Goal: Task Accomplishment & Management: Complete application form

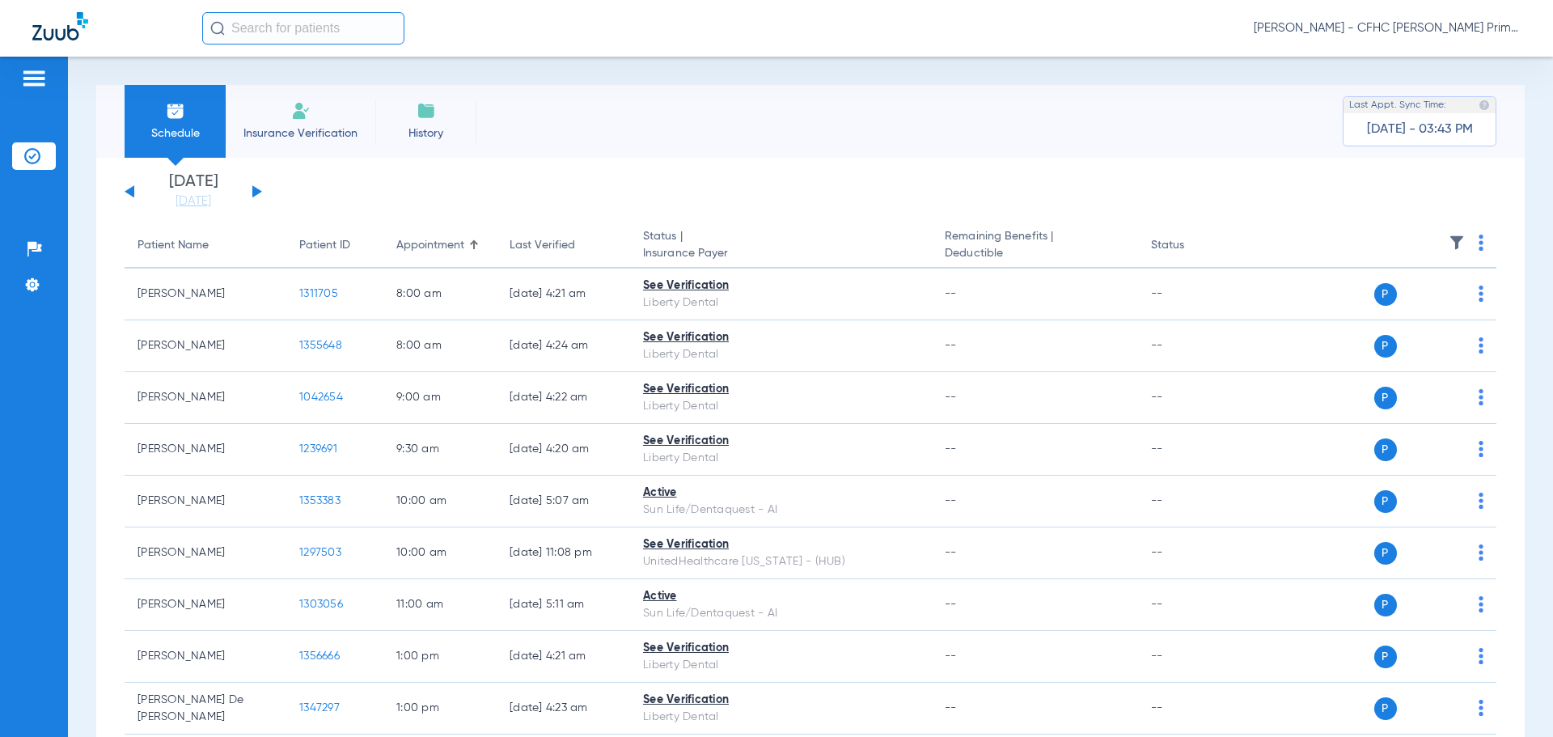
click at [254, 192] on button at bounding box center [257, 191] width 10 height 12
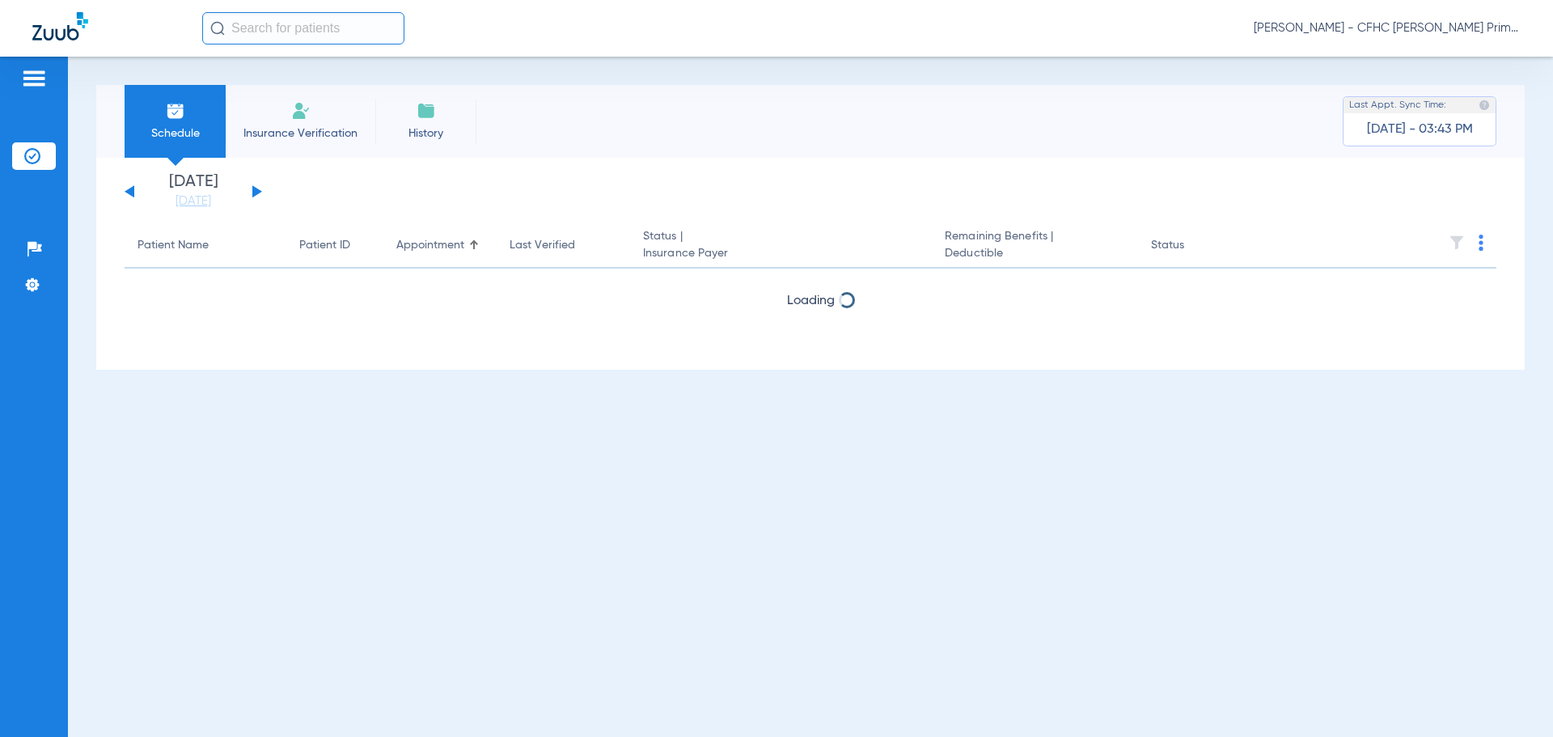
click at [254, 192] on button at bounding box center [257, 191] width 10 height 12
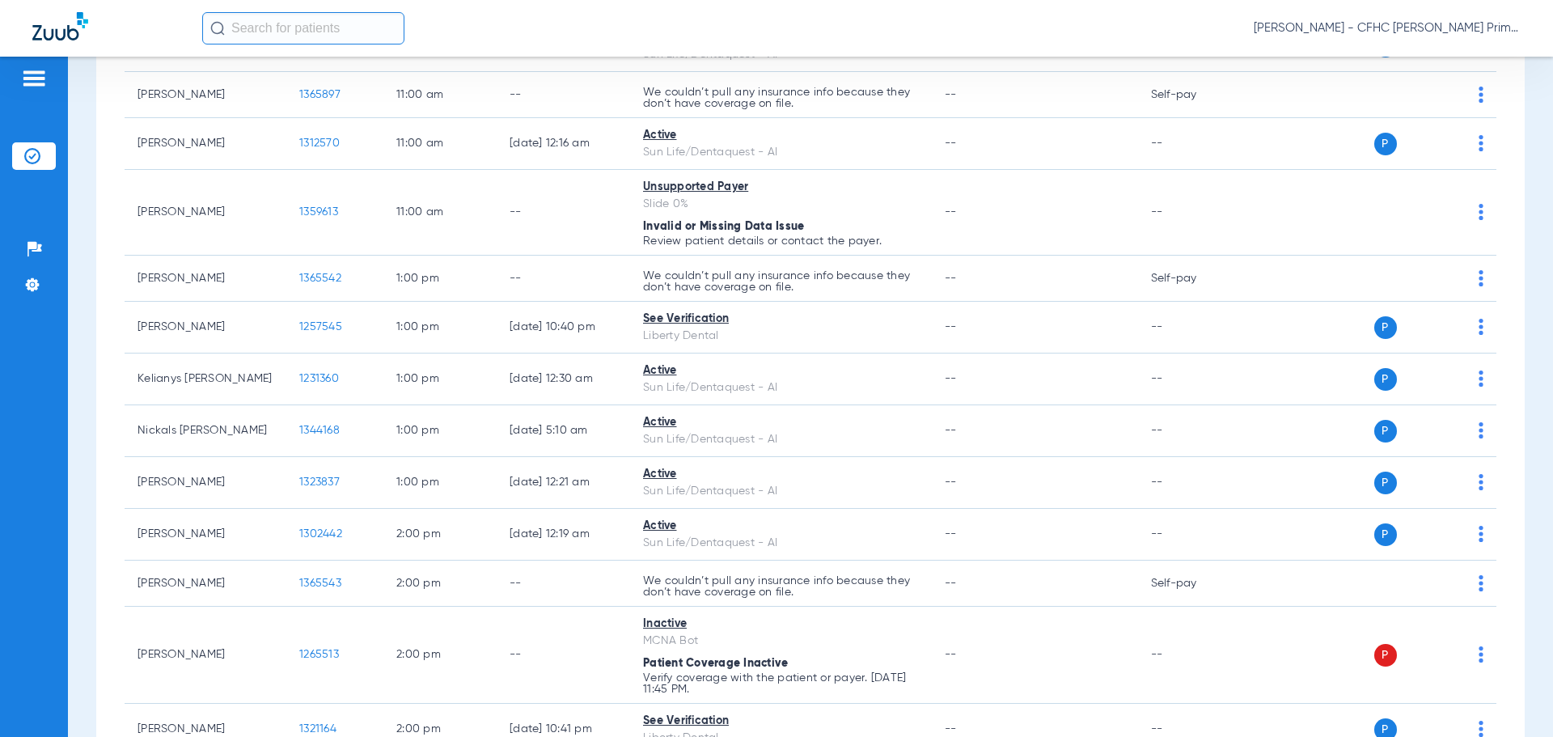
scroll to position [1132, 0]
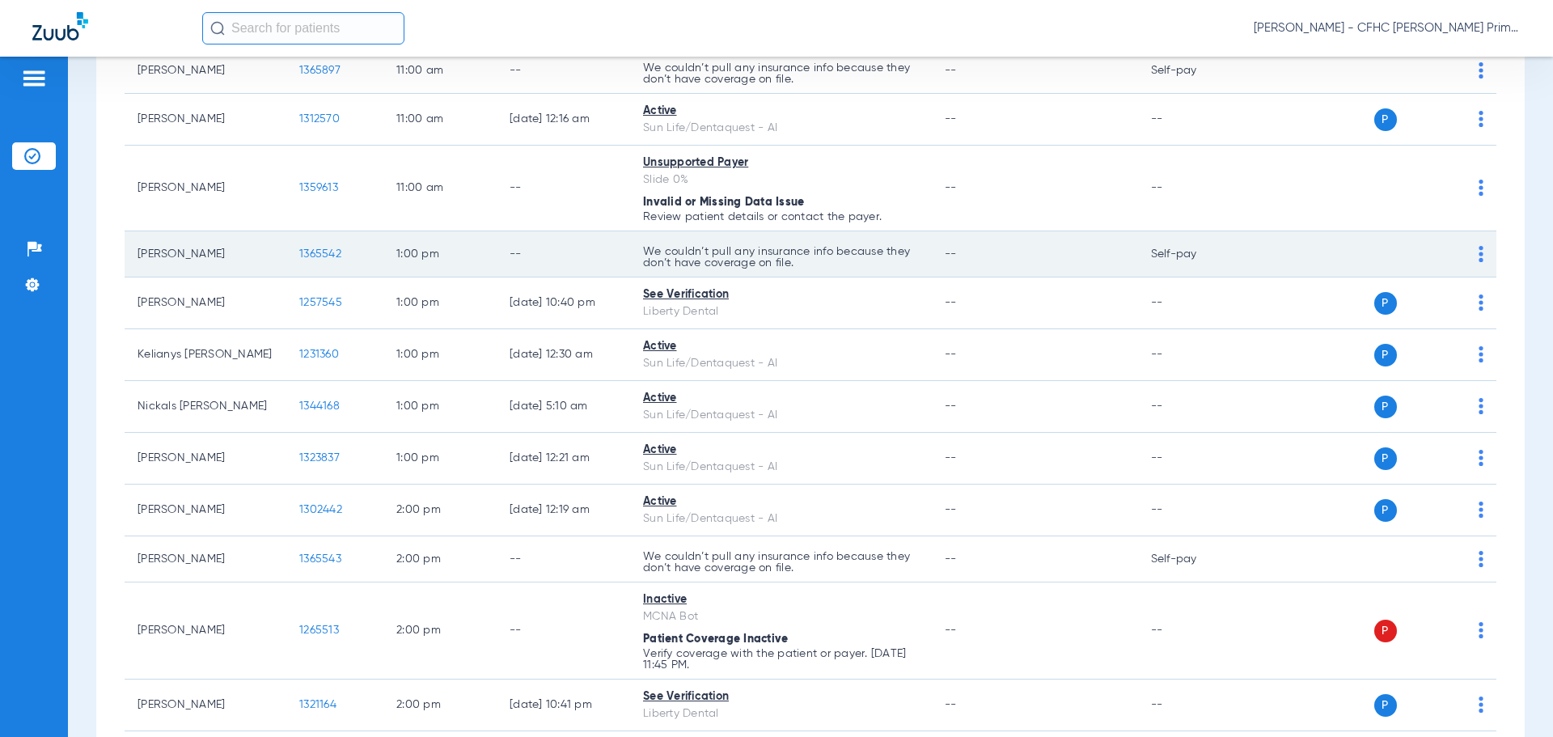
click at [311, 253] on span "1365542" at bounding box center [320, 253] width 42 height 11
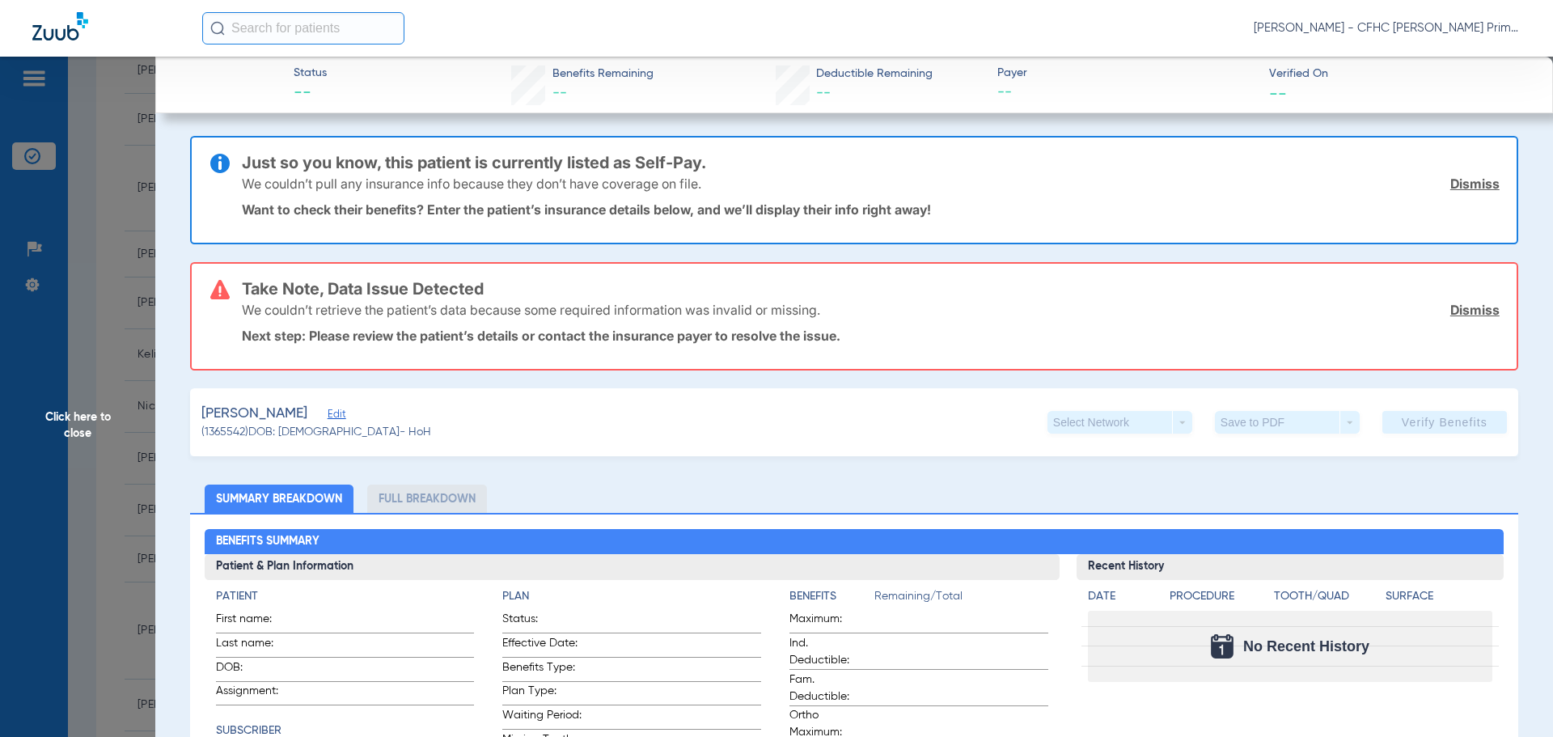
click at [1451, 184] on link "Dismiss" at bounding box center [1474, 184] width 49 height 16
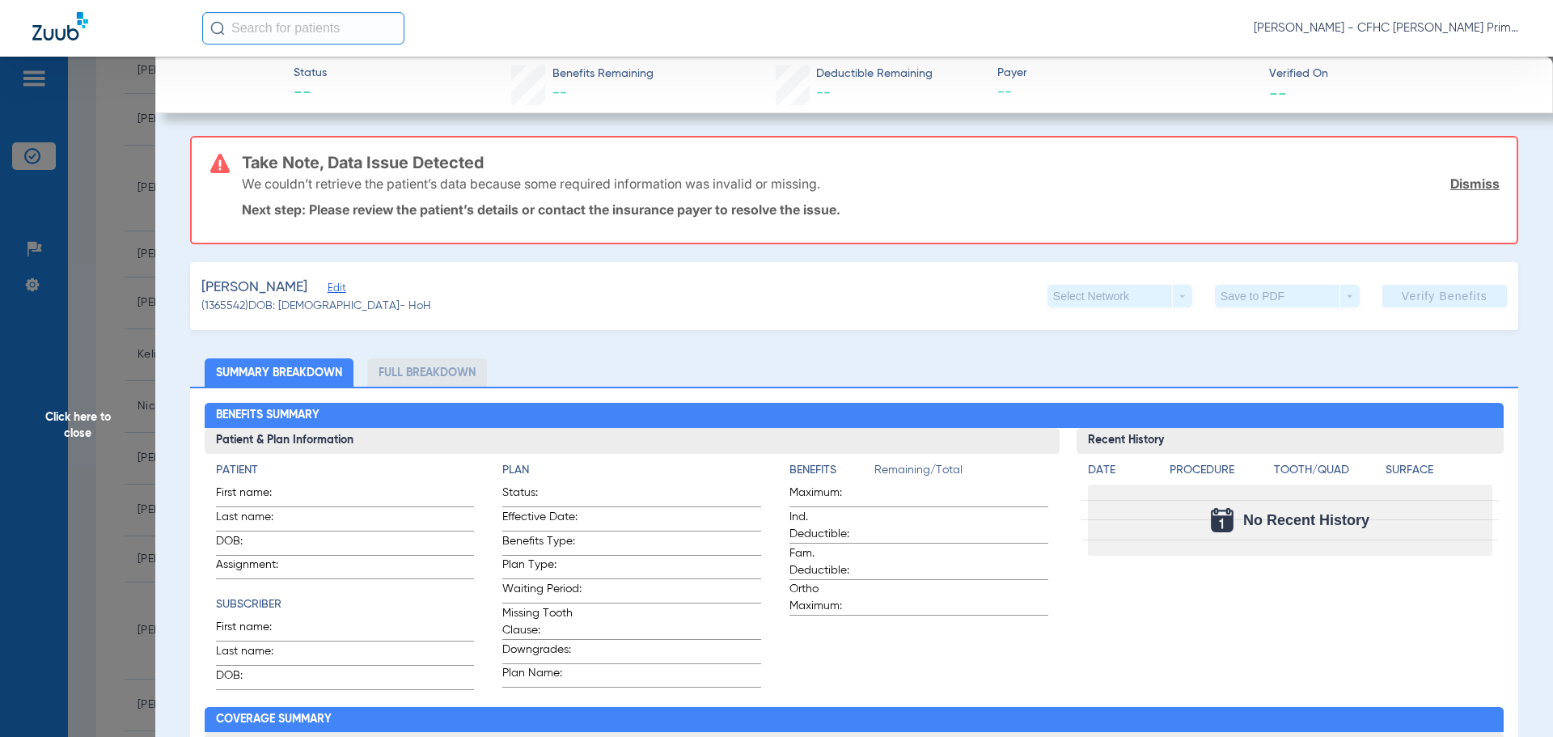
click at [1451, 188] on link "Dismiss" at bounding box center [1474, 184] width 49 height 16
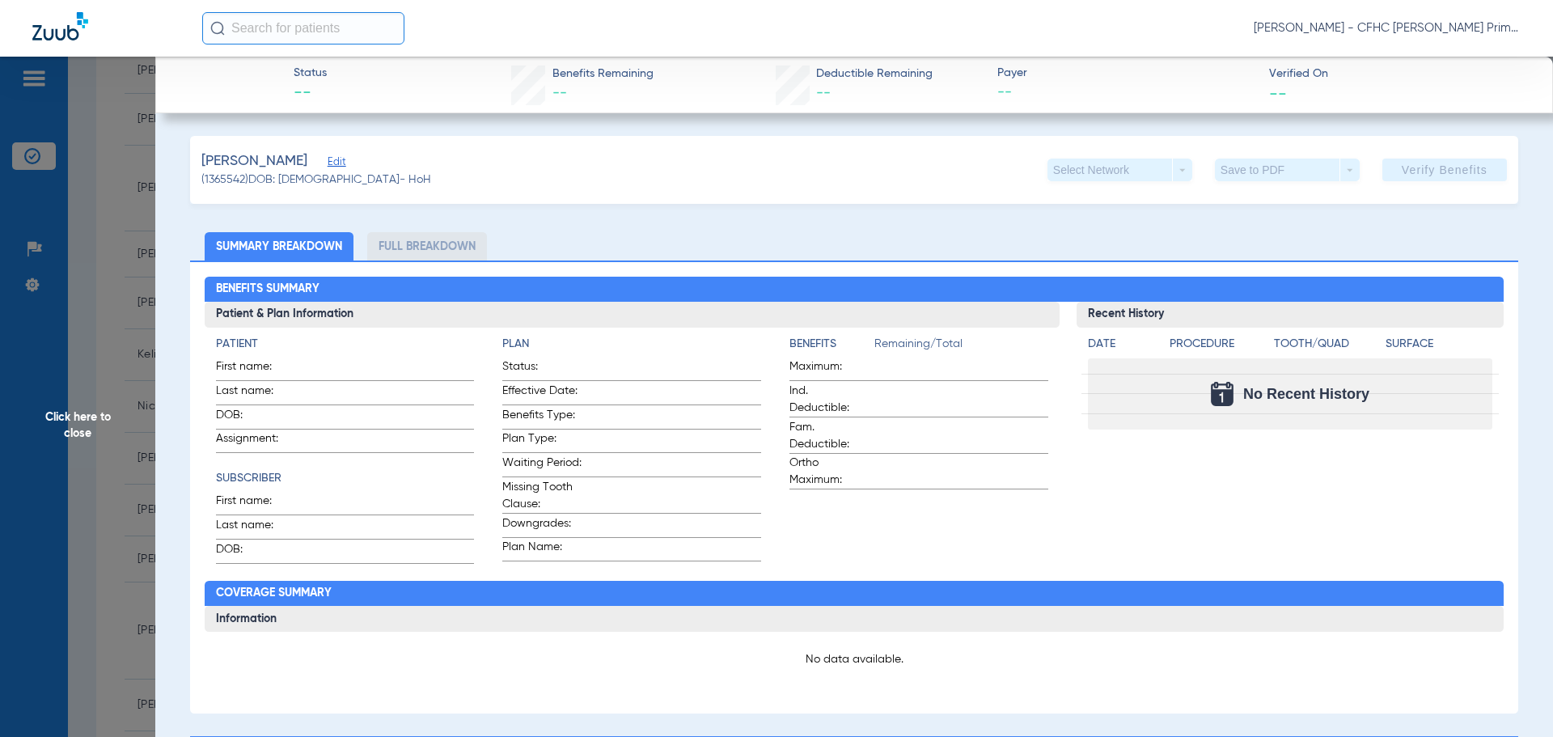
click at [328, 166] on span "Edit" at bounding box center [335, 163] width 15 height 15
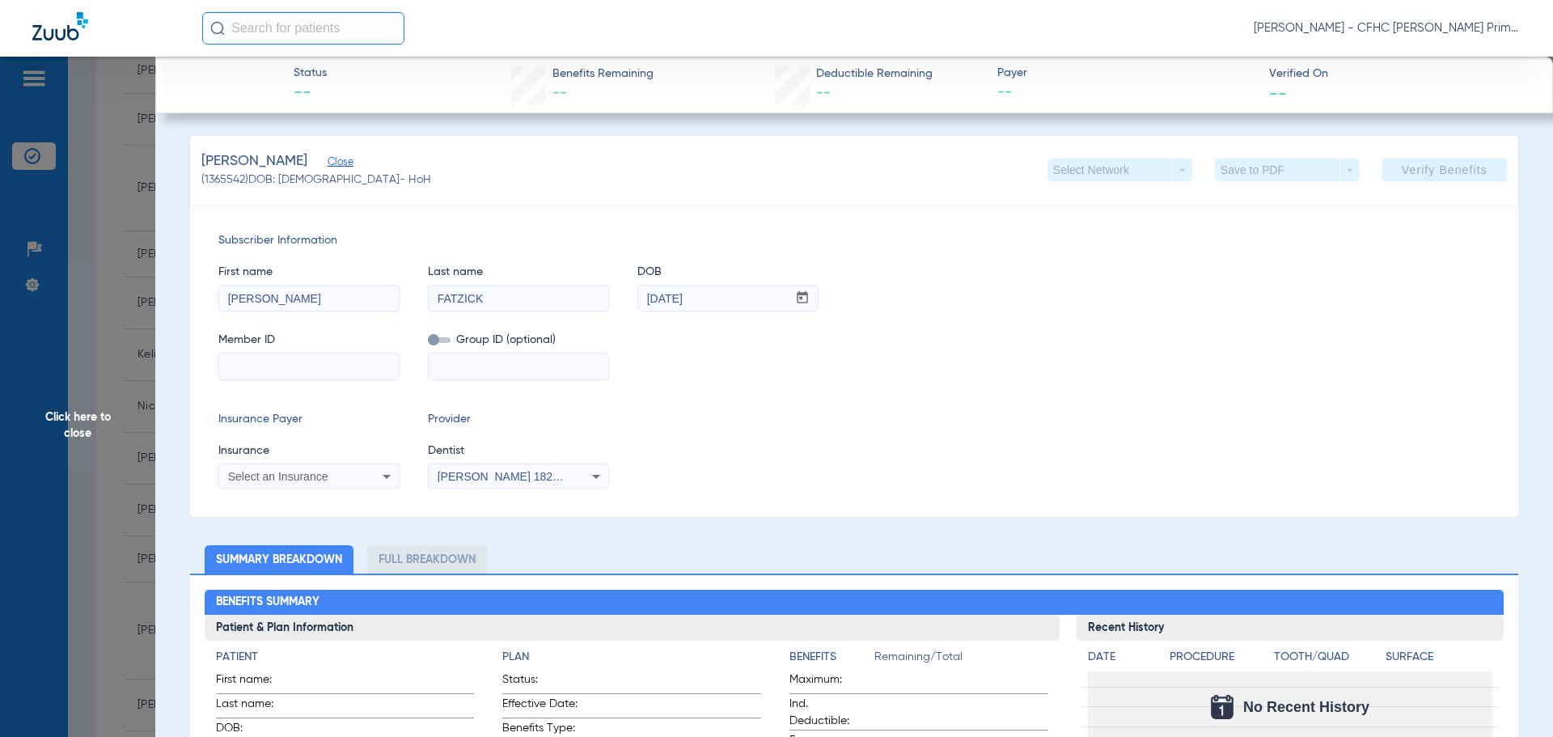
click at [281, 374] on input at bounding box center [309, 366] width 180 height 26
paste input "9622696236"
type input "9622696236"
click at [377, 475] on icon at bounding box center [386, 476] width 19 height 19
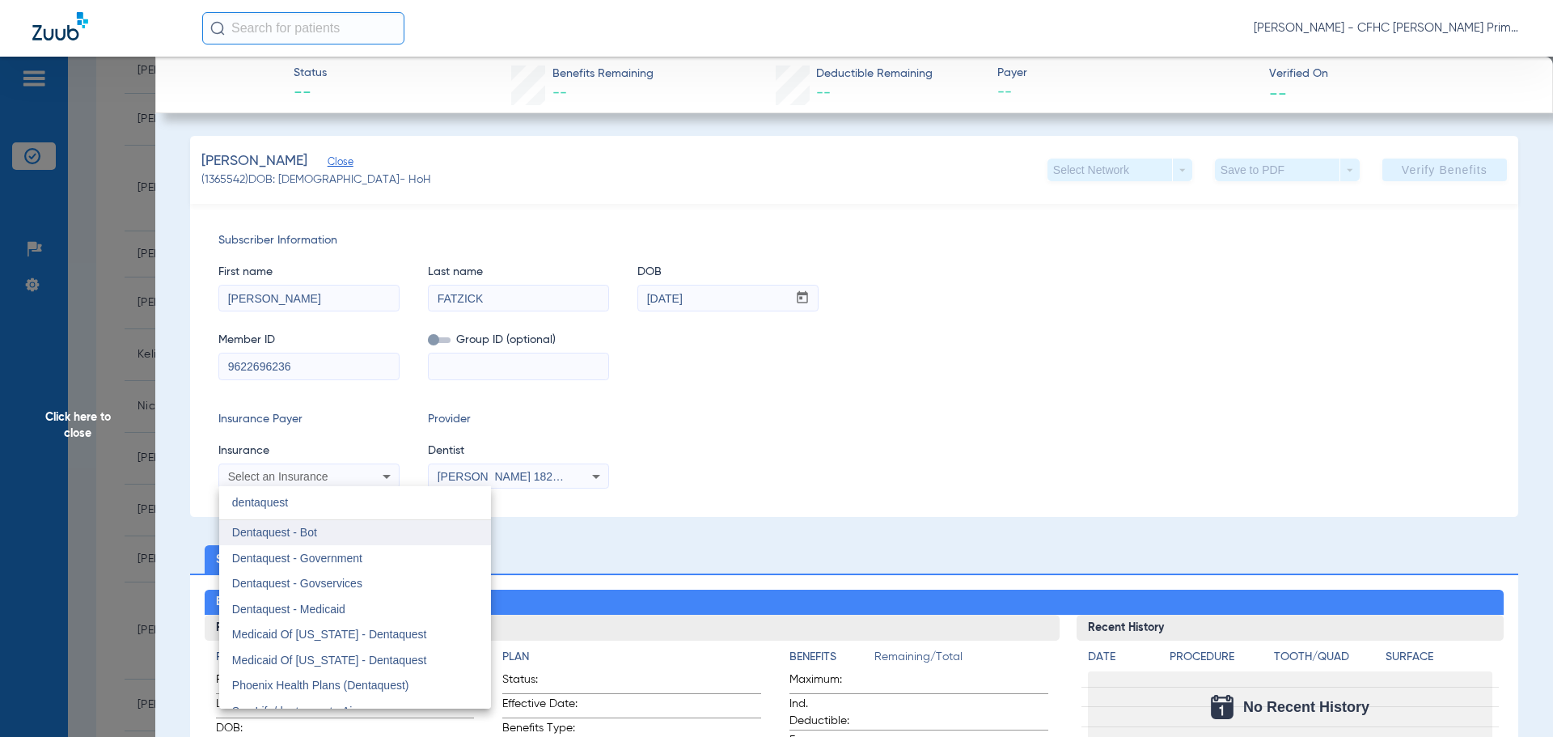
type input "dentaquest"
click at [354, 536] on mat-option "Dentaquest - Bot" at bounding box center [355, 533] width 272 height 26
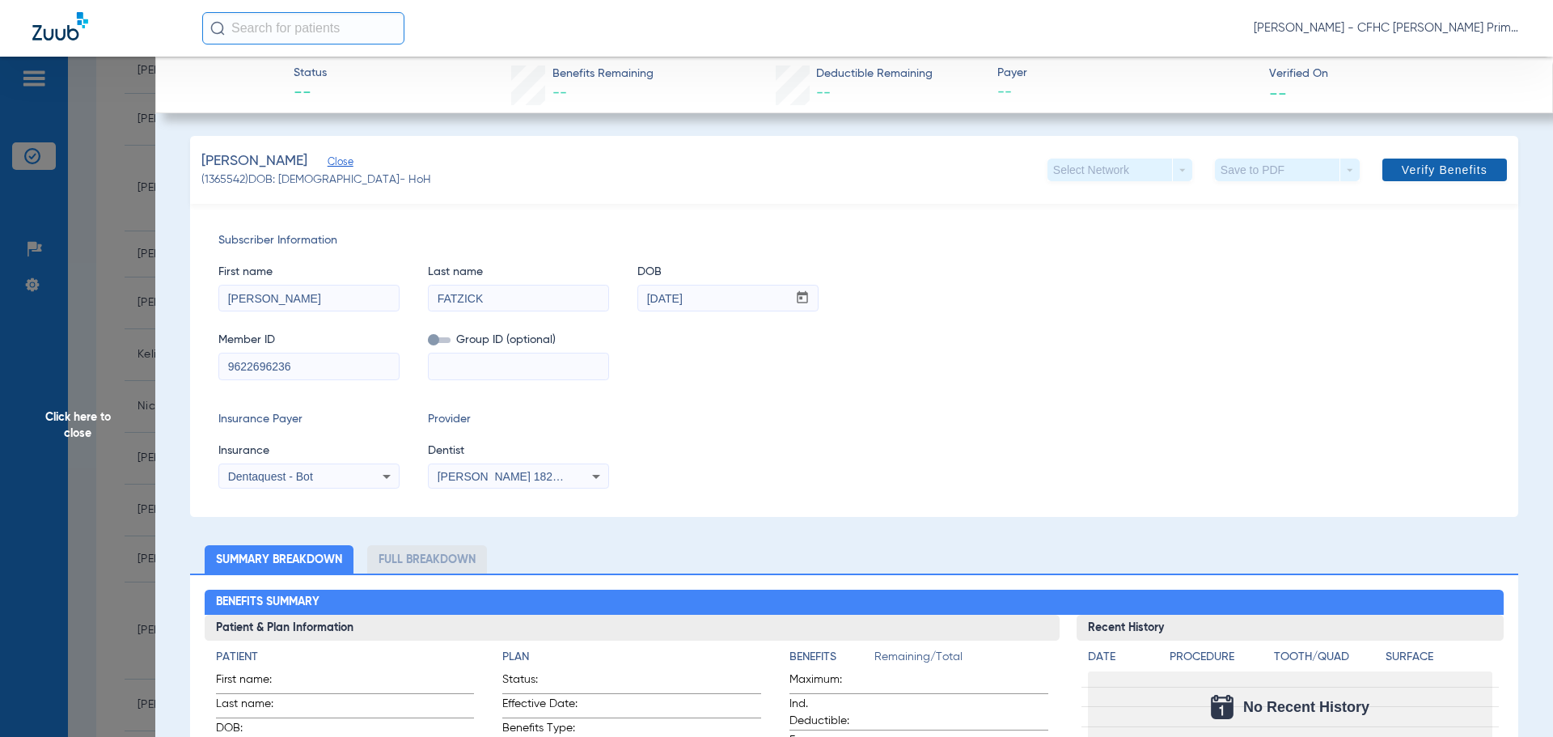
click at [1417, 168] on span "Verify Benefits" at bounding box center [1445, 169] width 86 height 13
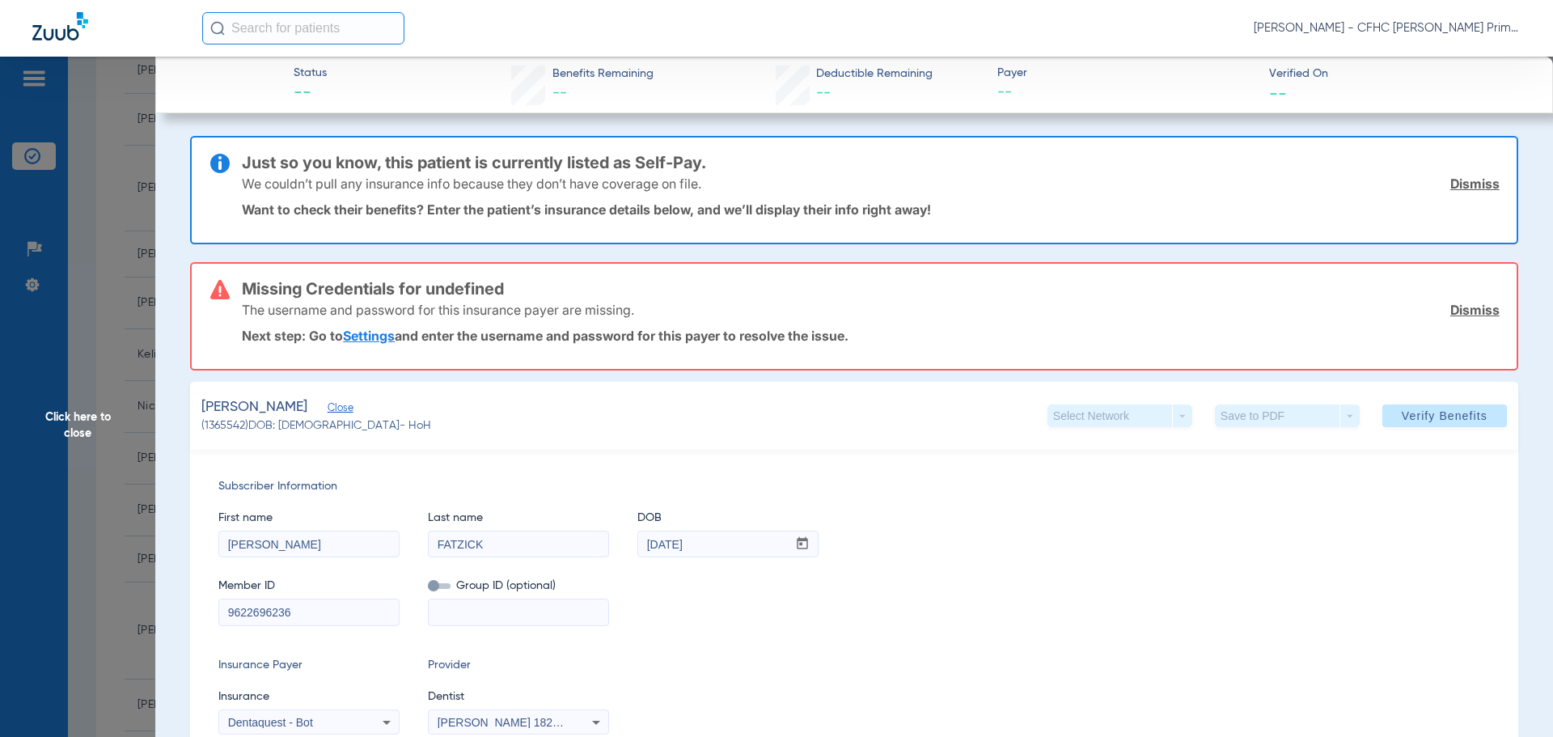
click at [1450, 181] on link "Dismiss" at bounding box center [1474, 184] width 49 height 16
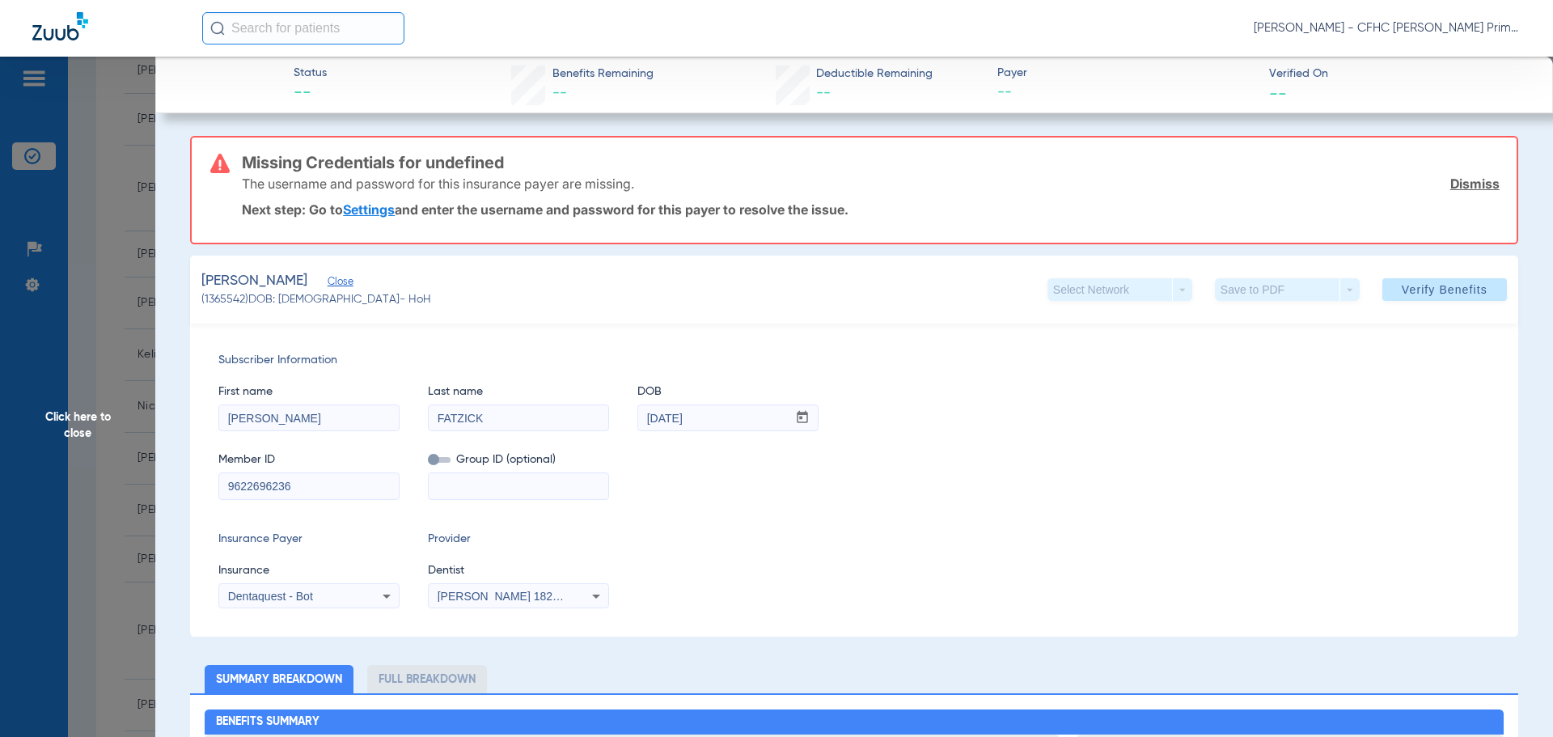
click at [1450, 183] on link "Dismiss" at bounding box center [1474, 184] width 49 height 16
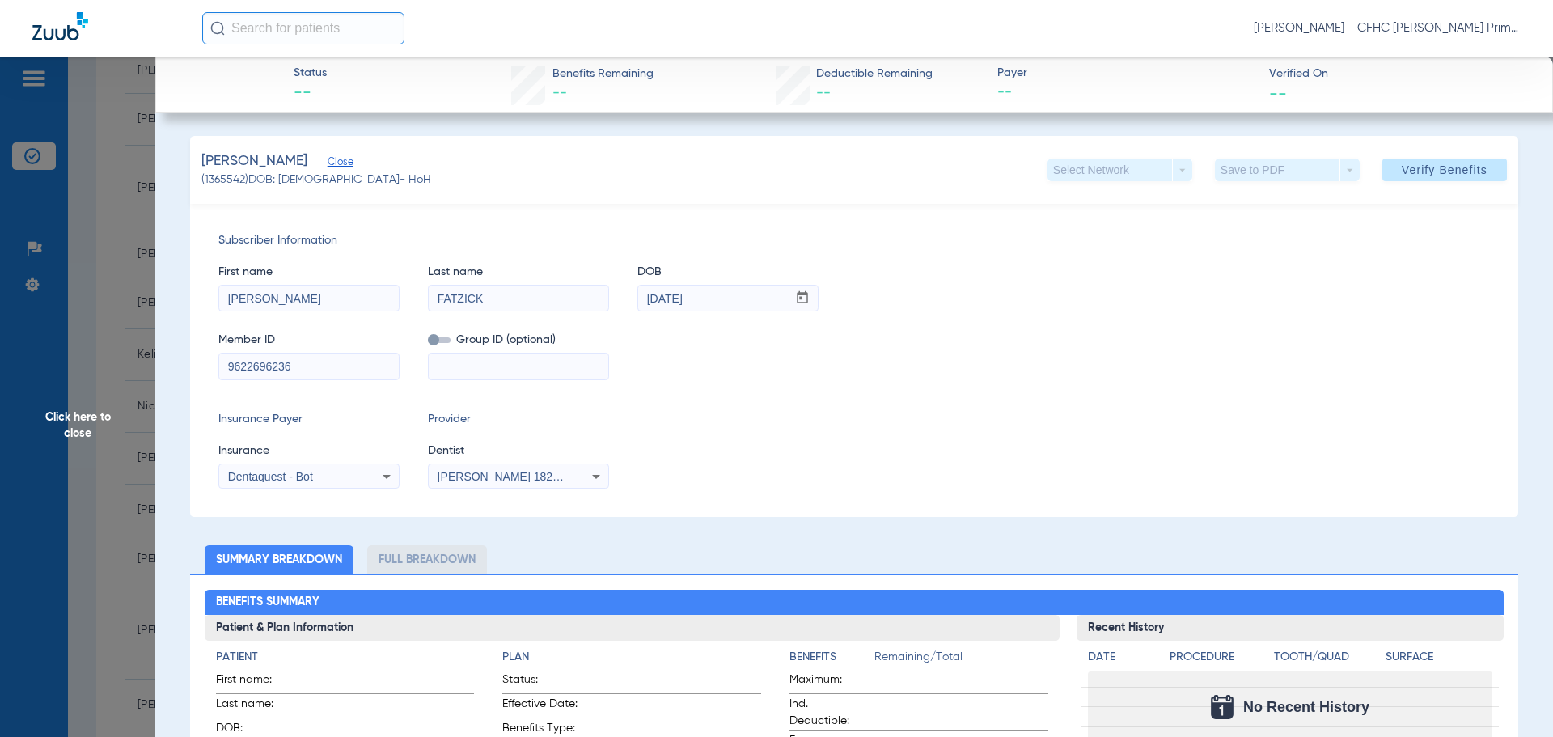
click at [377, 471] on icon at bounding box center [386, 476] width 19 height 19
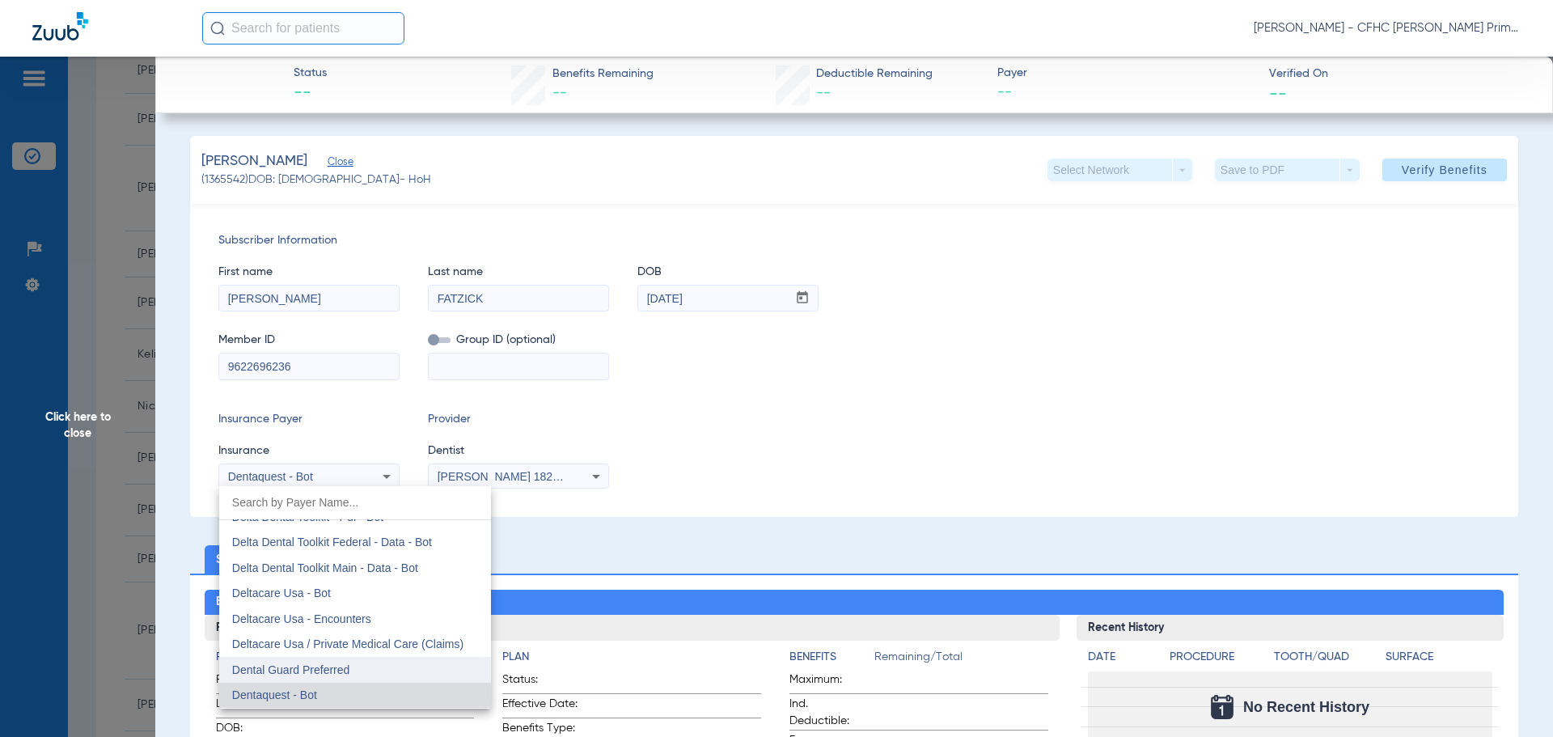
scroll to position [4708, 0]
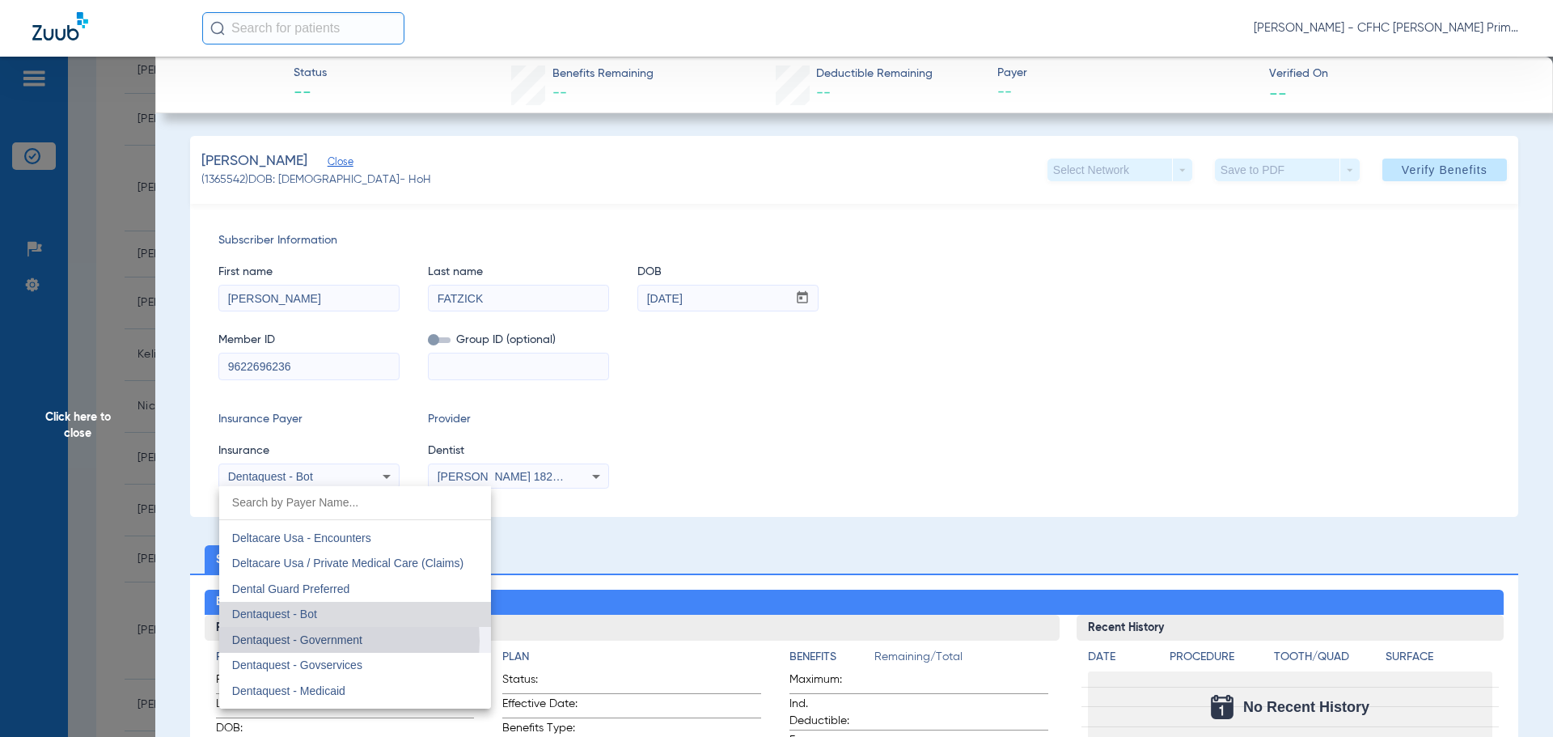
click at [332, 641] on span "Dentaquest - Government" at bounding box center [297, 639] width 130 height 13
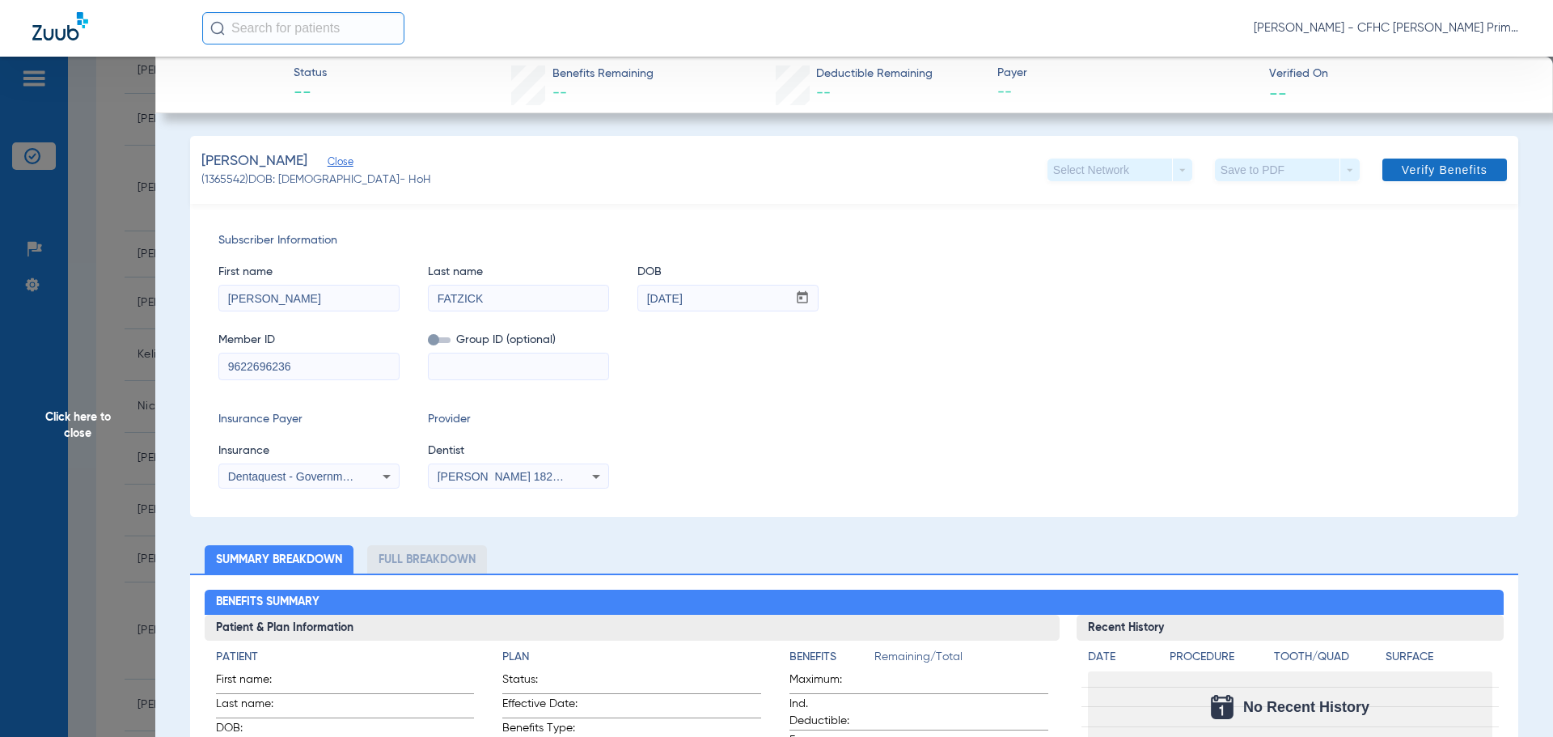
click at [1424, 176] on span "Verify Benefits" at bounding box center [1445, 169] width 86 height 13
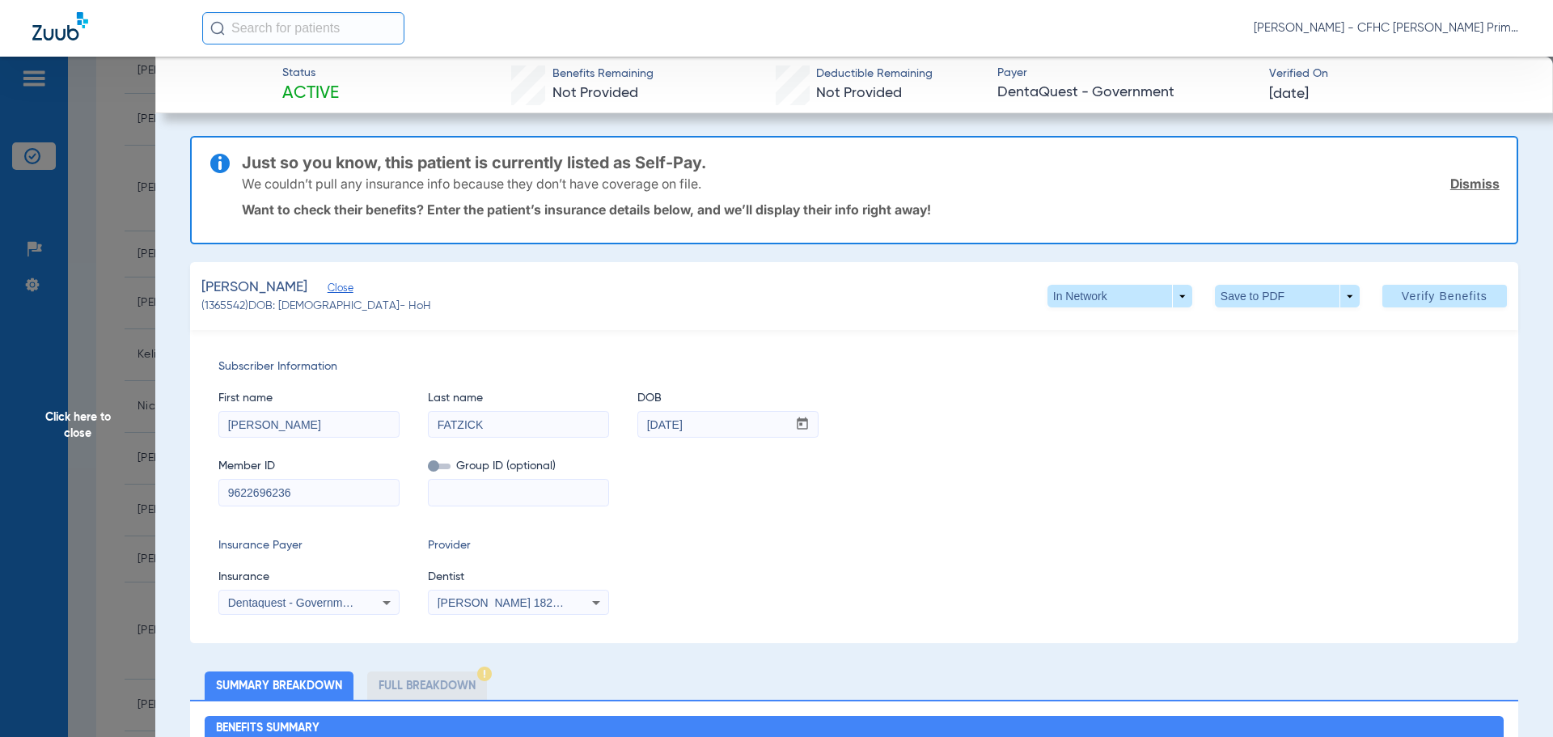
click at [1470, 186] on link "Dismiss" at bounding box center [1474, 184] width 49 height 16
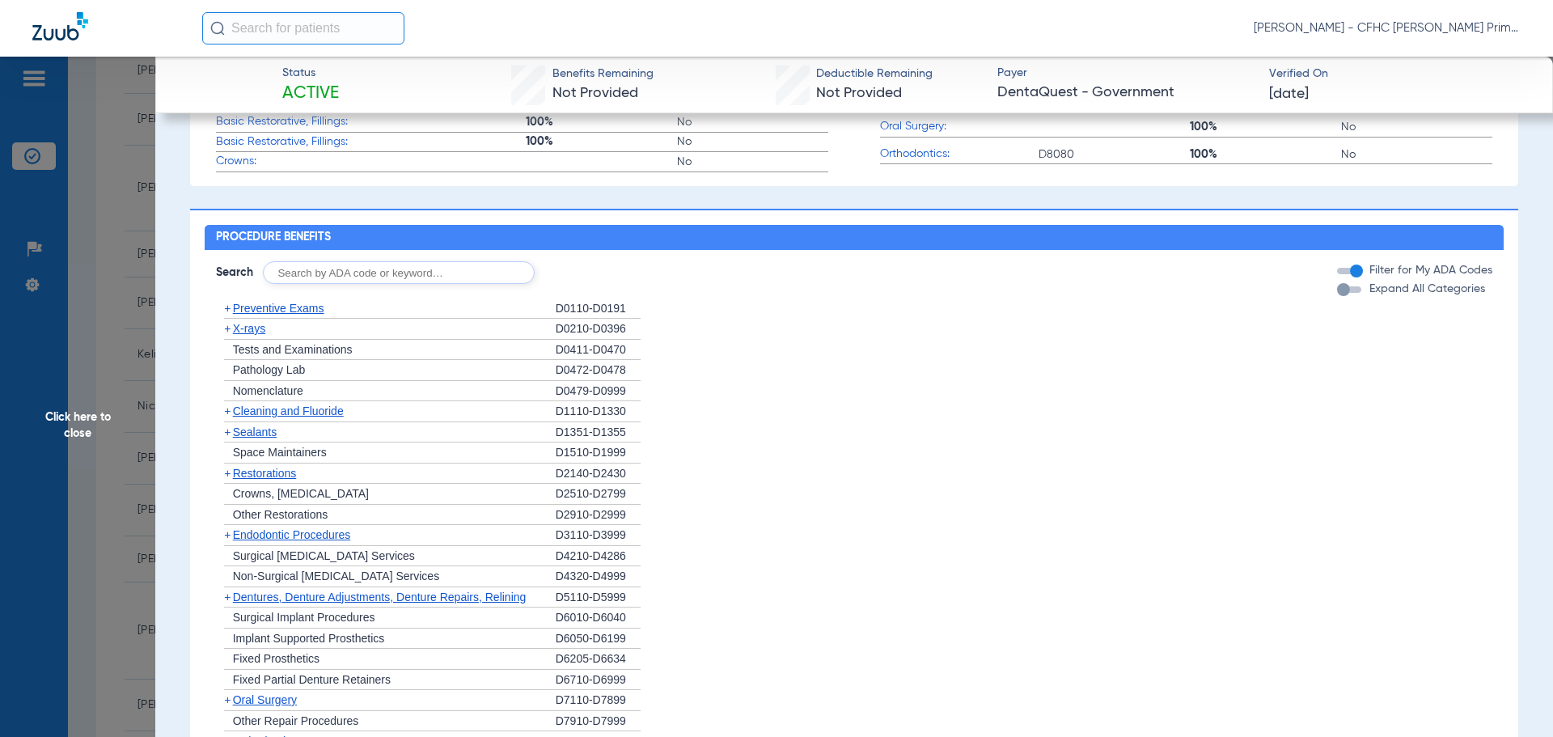
scroll to position [925, 0]
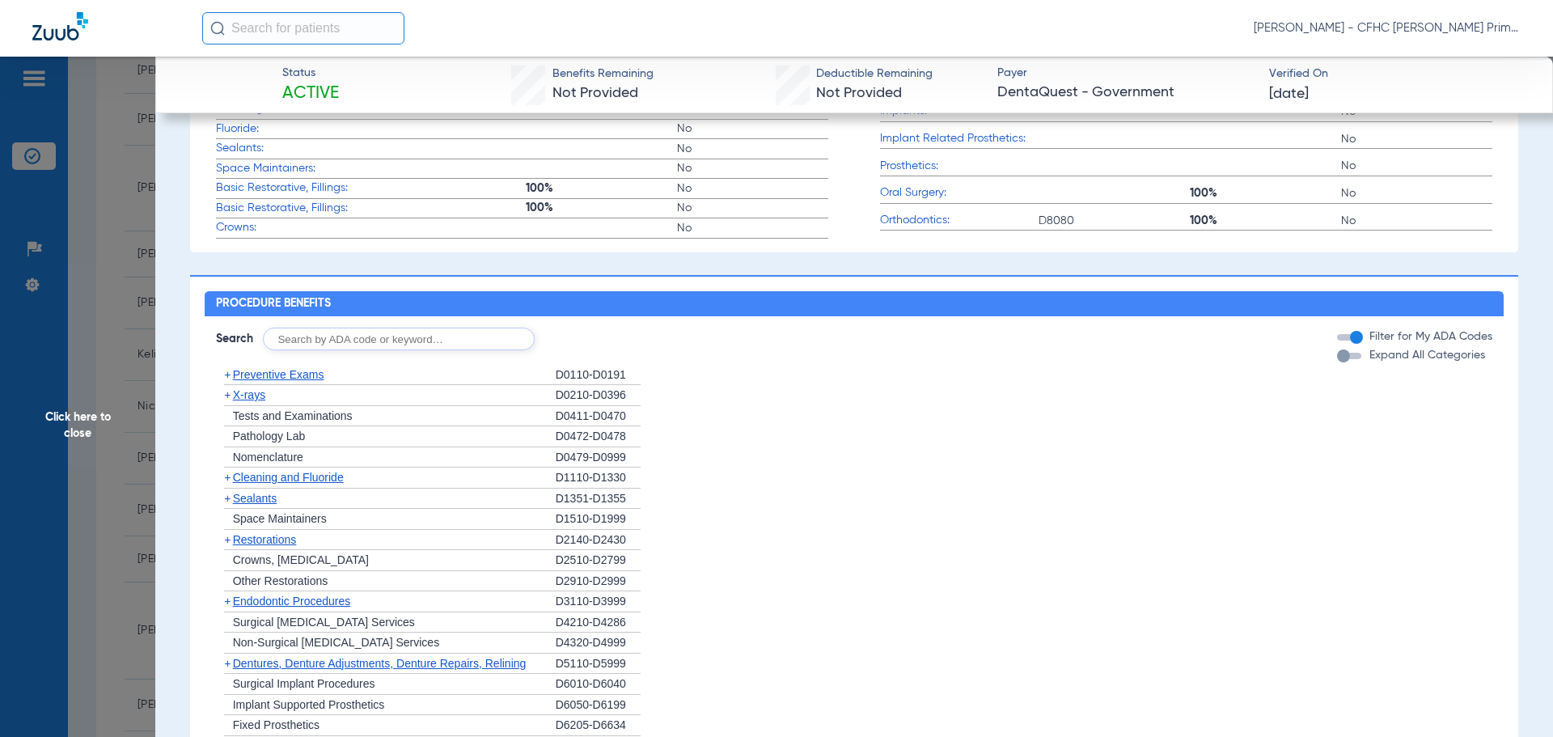
click at [1337, 362] on div "button" at bounding box center [1343, 355] width 13 height 13
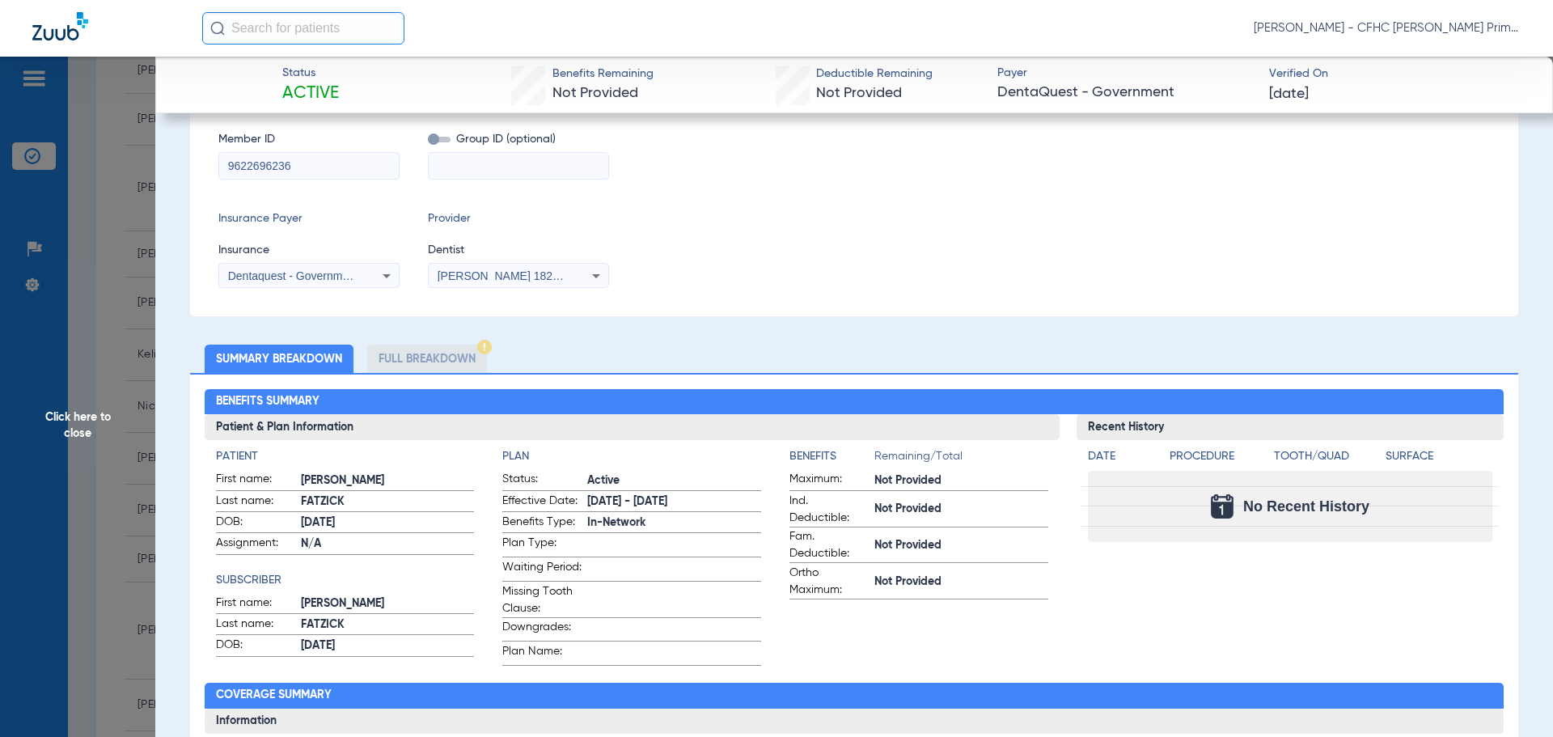
scroll to position [0, 0]
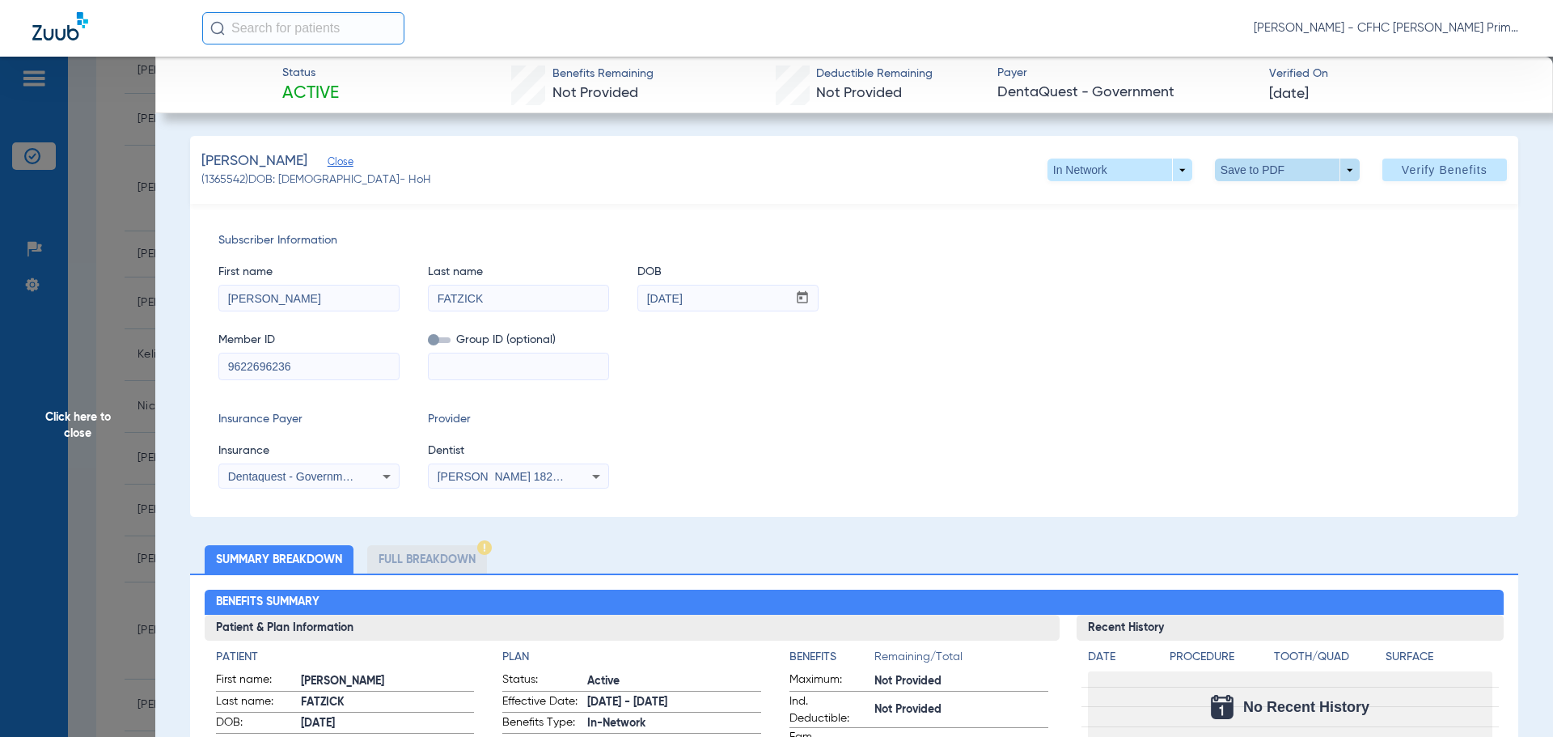
click at [1284, 174] on span at bounding box center [1286, 169] width 39 height 39
click at [1283, 198] on span "Save to PDF" at bounding box center [1281, 202] width 64 height 11
click at [78, 425] on span "Click here to close" at bounding box center [77, 425] width 155 height 737
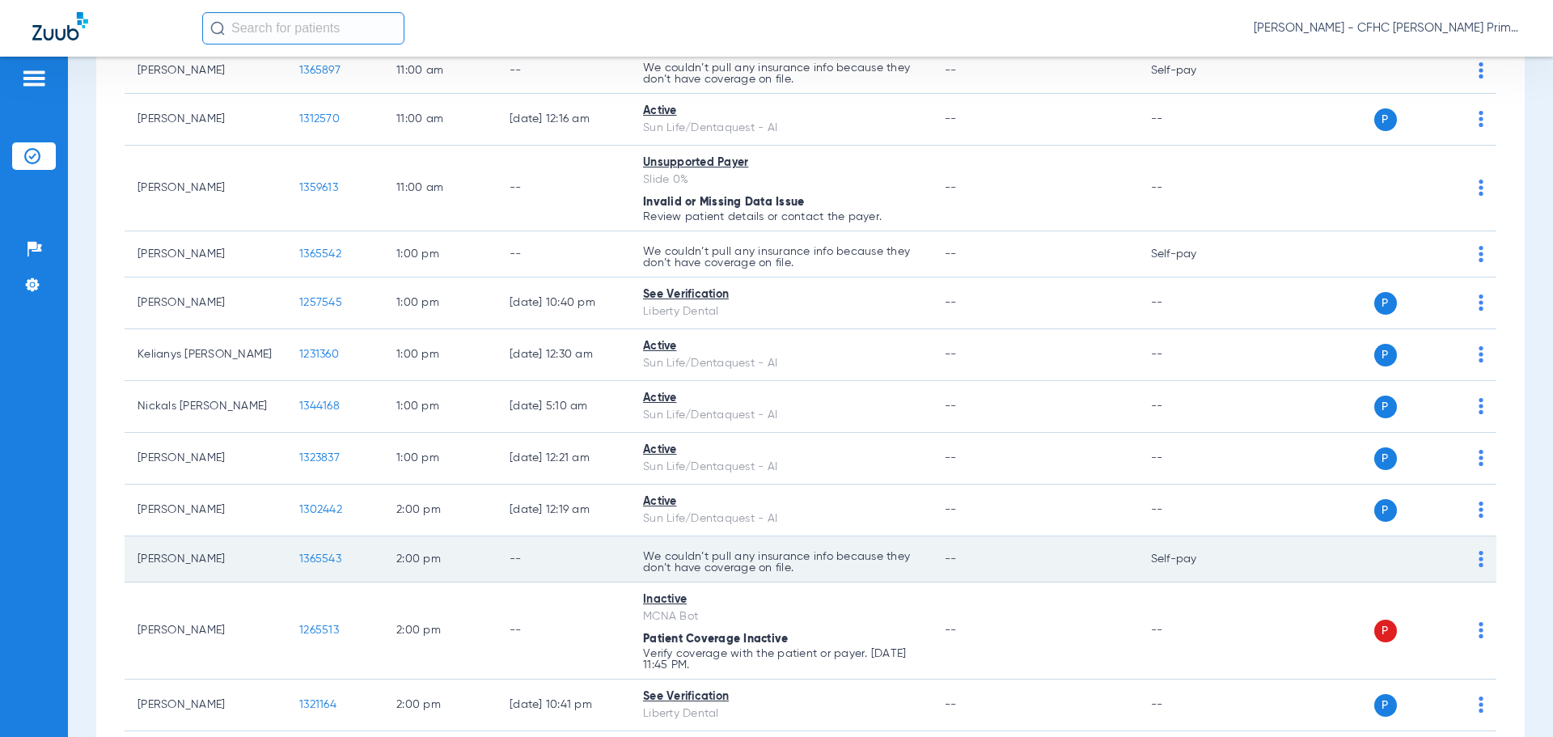
click at [313, 553] on span "1365543" at bounding box center [320, 558] width 42 height 11
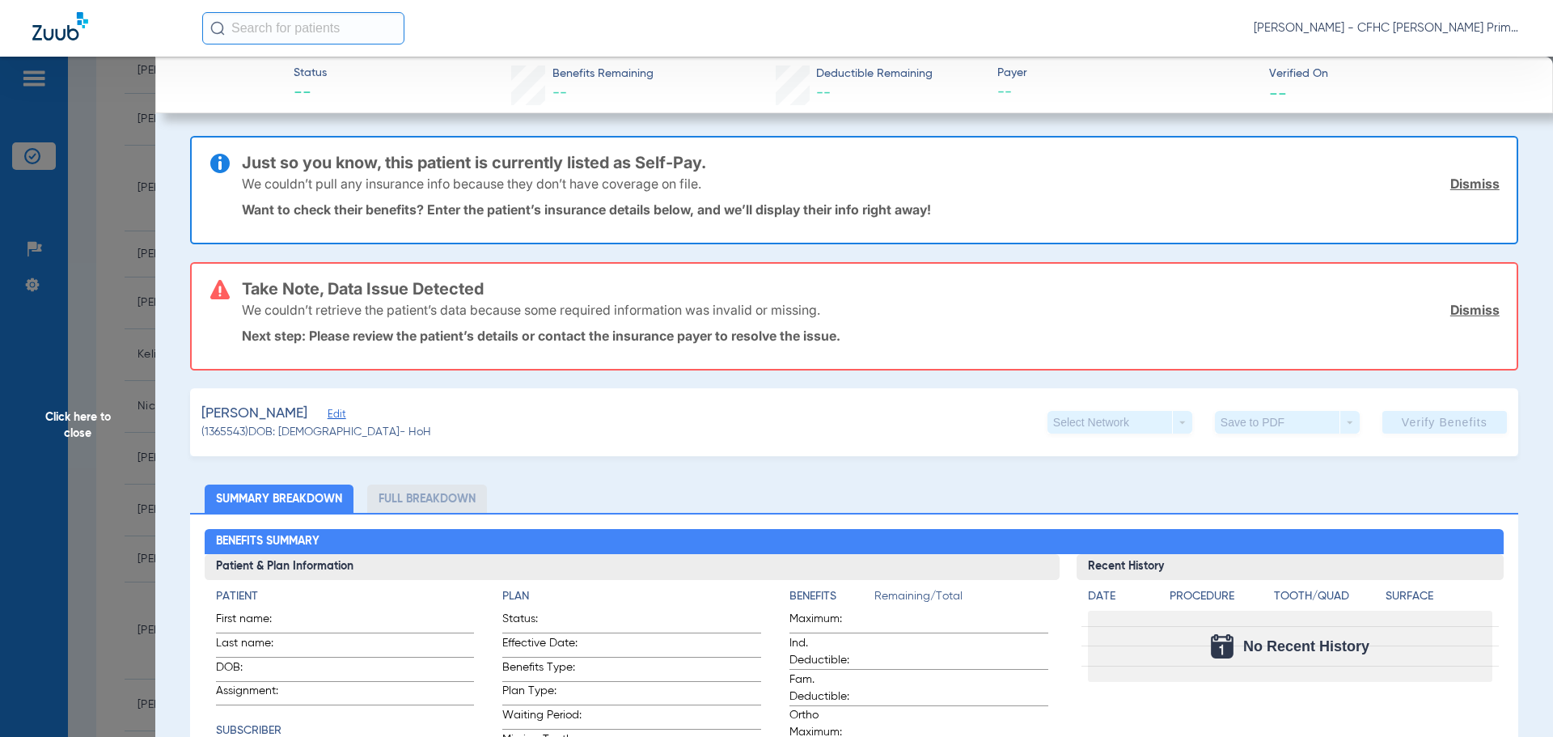
click at [1472, 191] on link "Dismiss" at bounding box center [1474, 184] width 49 height 16
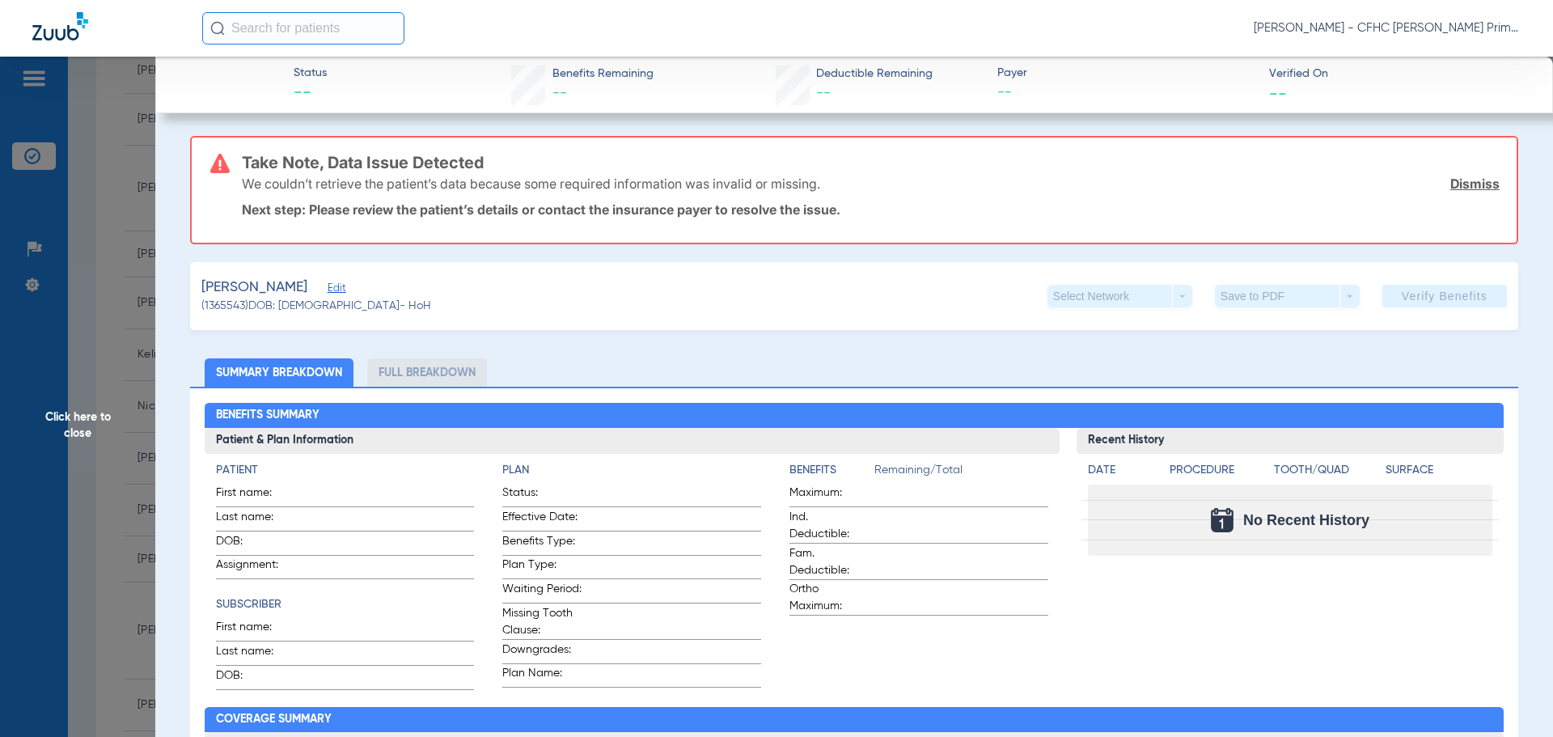
click at [1472, 191] on link "Dismiss" at bounding box center [1474, 184] width 49 height 16
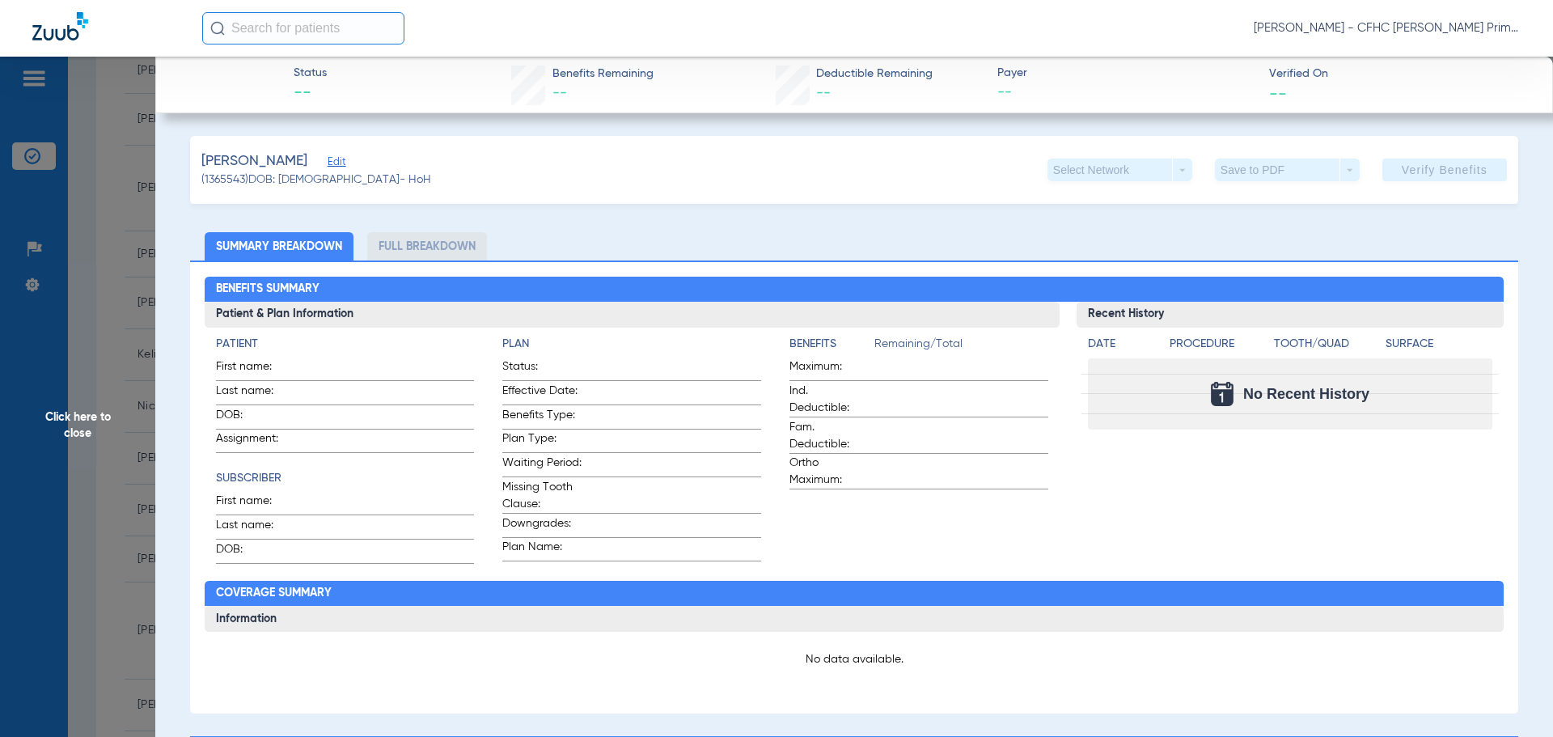
click at [328, 159] on span "Edit" at bounding box center [335, 163] width 15 height 15
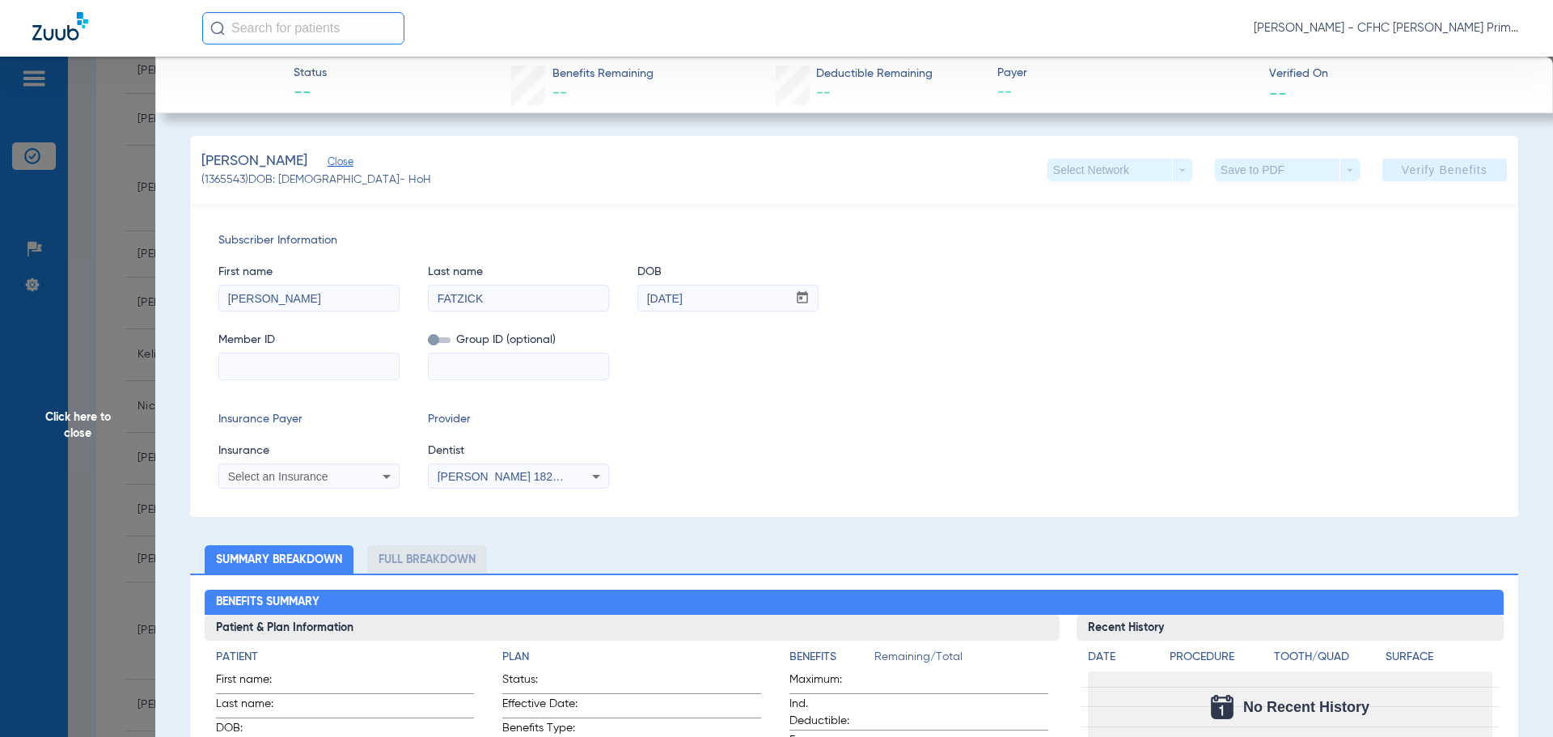
click at [254, 353] on input at bounding box center [309, 366] width 180 height 26
paste input "9622696288"
type input "9622696288"
click at [370, 475] on div "Select an Insurance" at bounding box center [309, 476] width 180 height 19
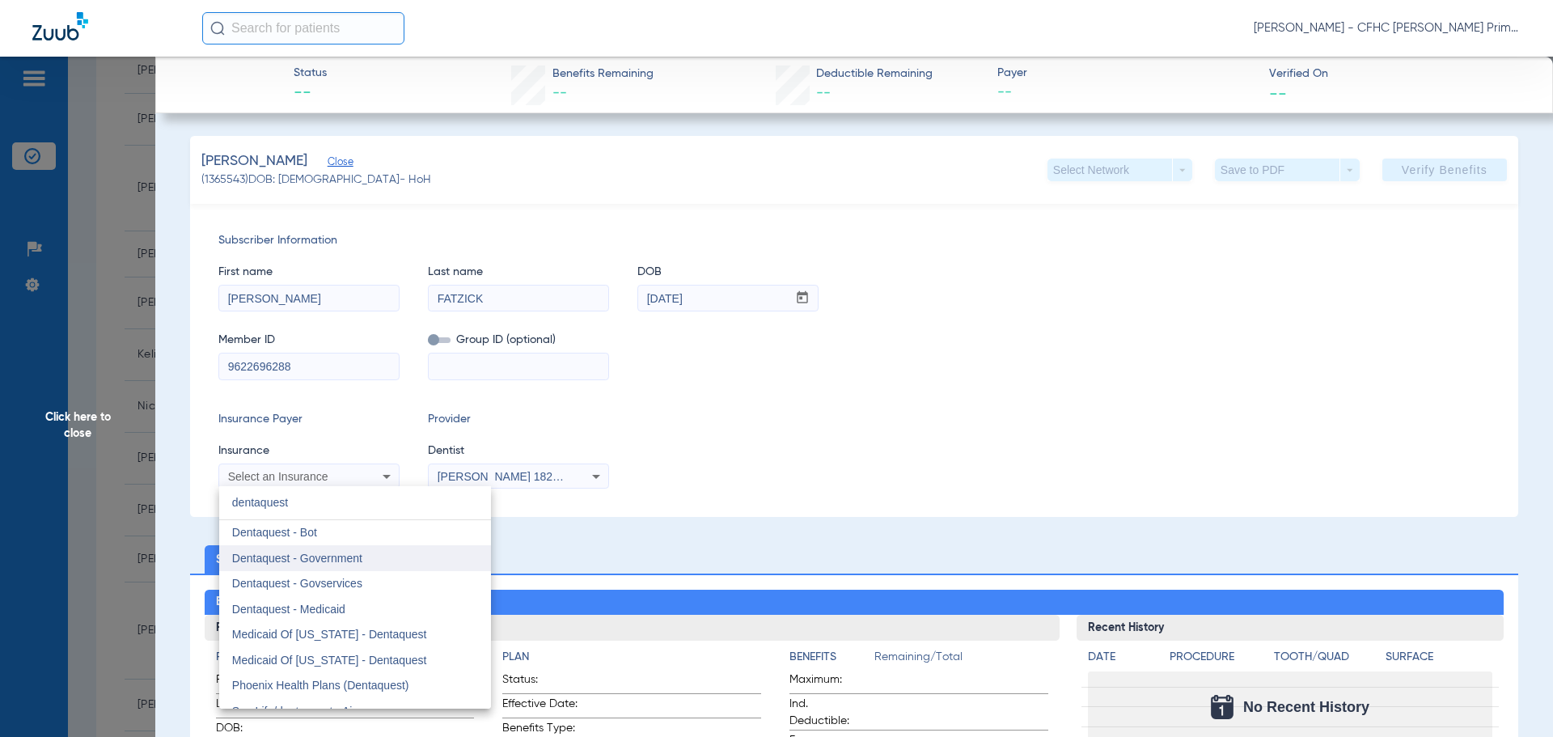
type input "dentaquest"
click at [378, 561] on mat-option "Dentaquest - Government" at bounding box center [355, 558] width 272 height 26
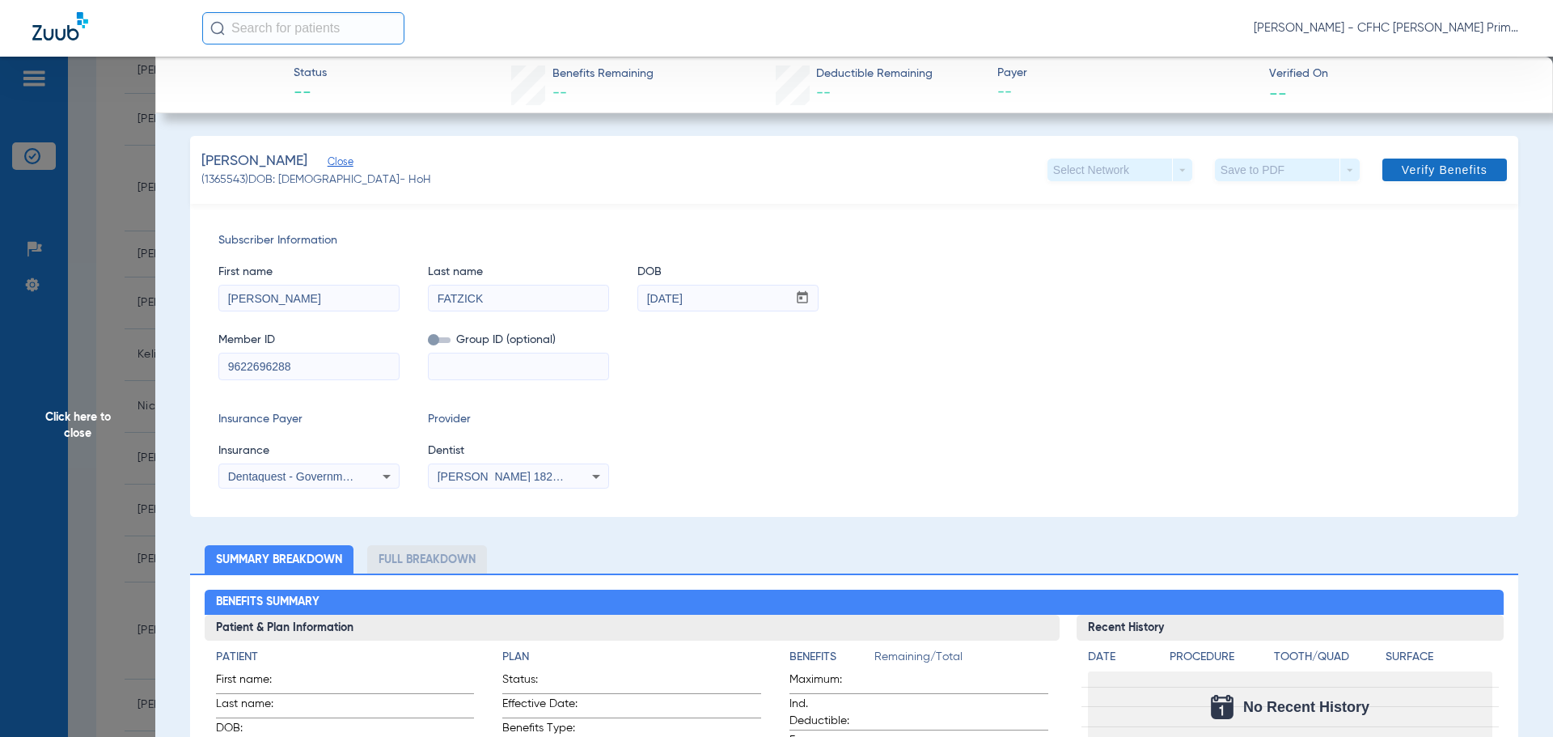
click at [1402, 172] on span "Verify Benefits" at bounding box center [1445, 169] width 86 height 13
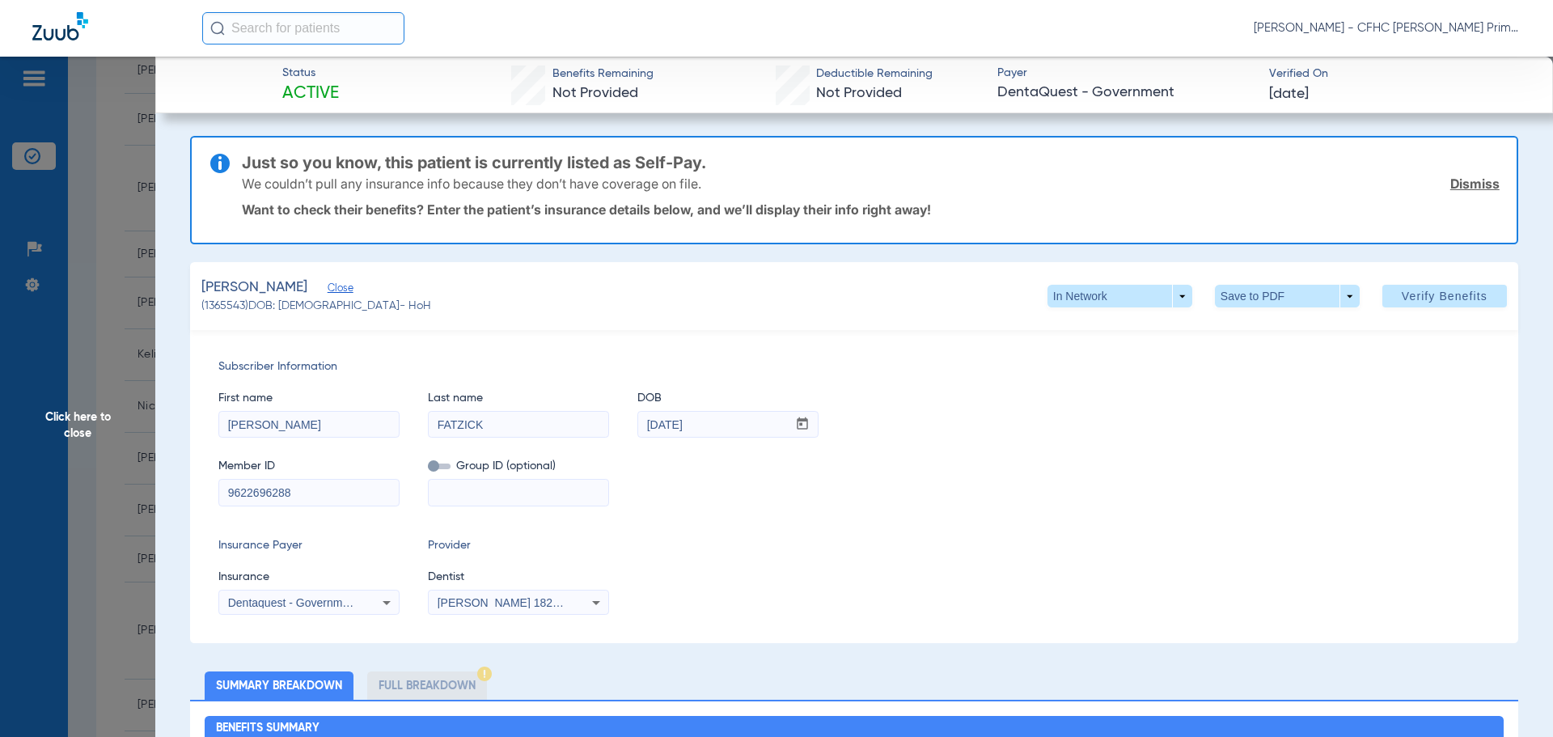
click at [1465, 188] on link "Dismiss" at bounding box center [1474, 184] width 49 height 16
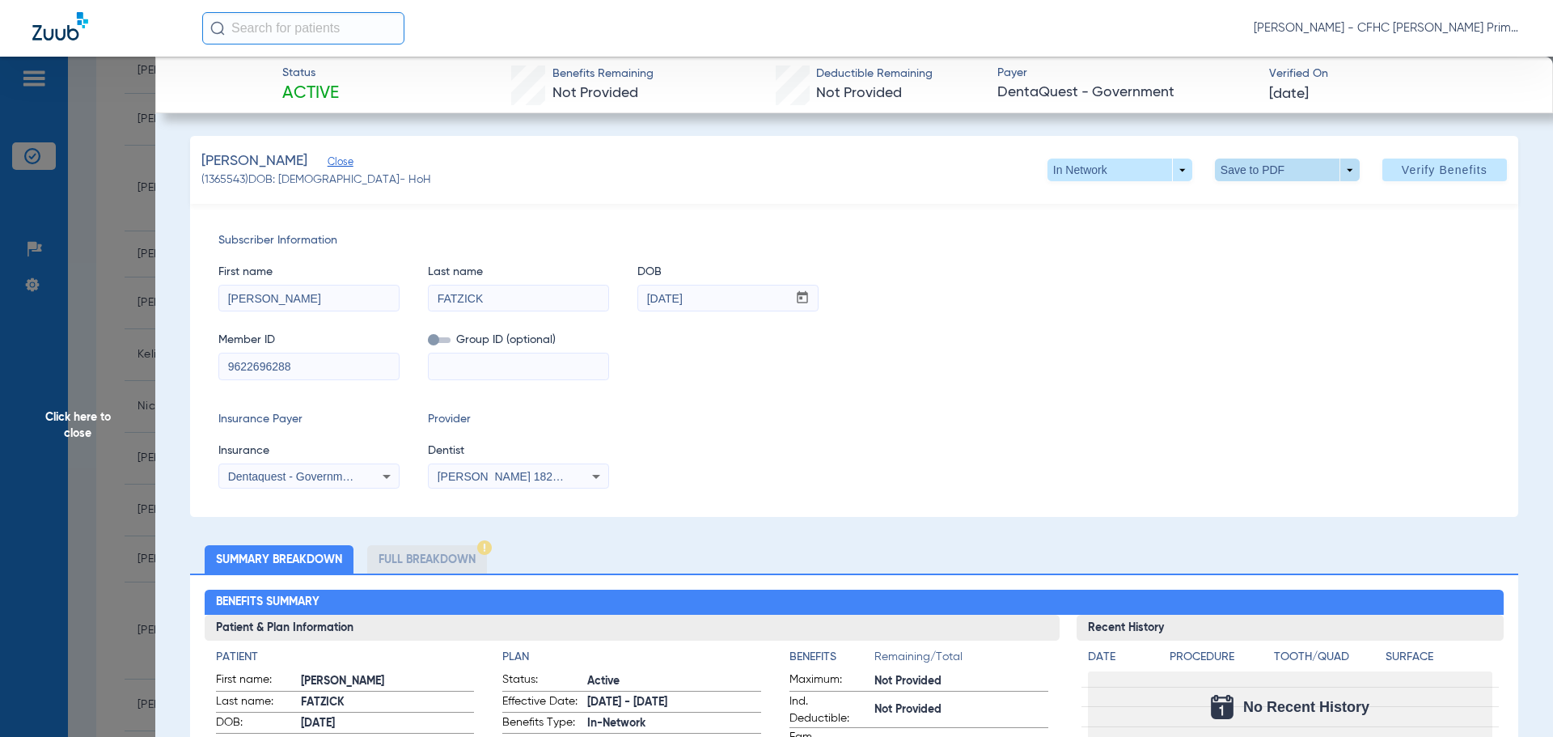
click at [1290, 173] on span at bounding box center [1286, 169] width 39 height 39
click at [1284, 202] on span "Save to PDF" at bounding box center [1281, 202] width 64 height 11
click at [73, 428] on span "Click here to close" at bounding box center [77, 425] width 155 height 737
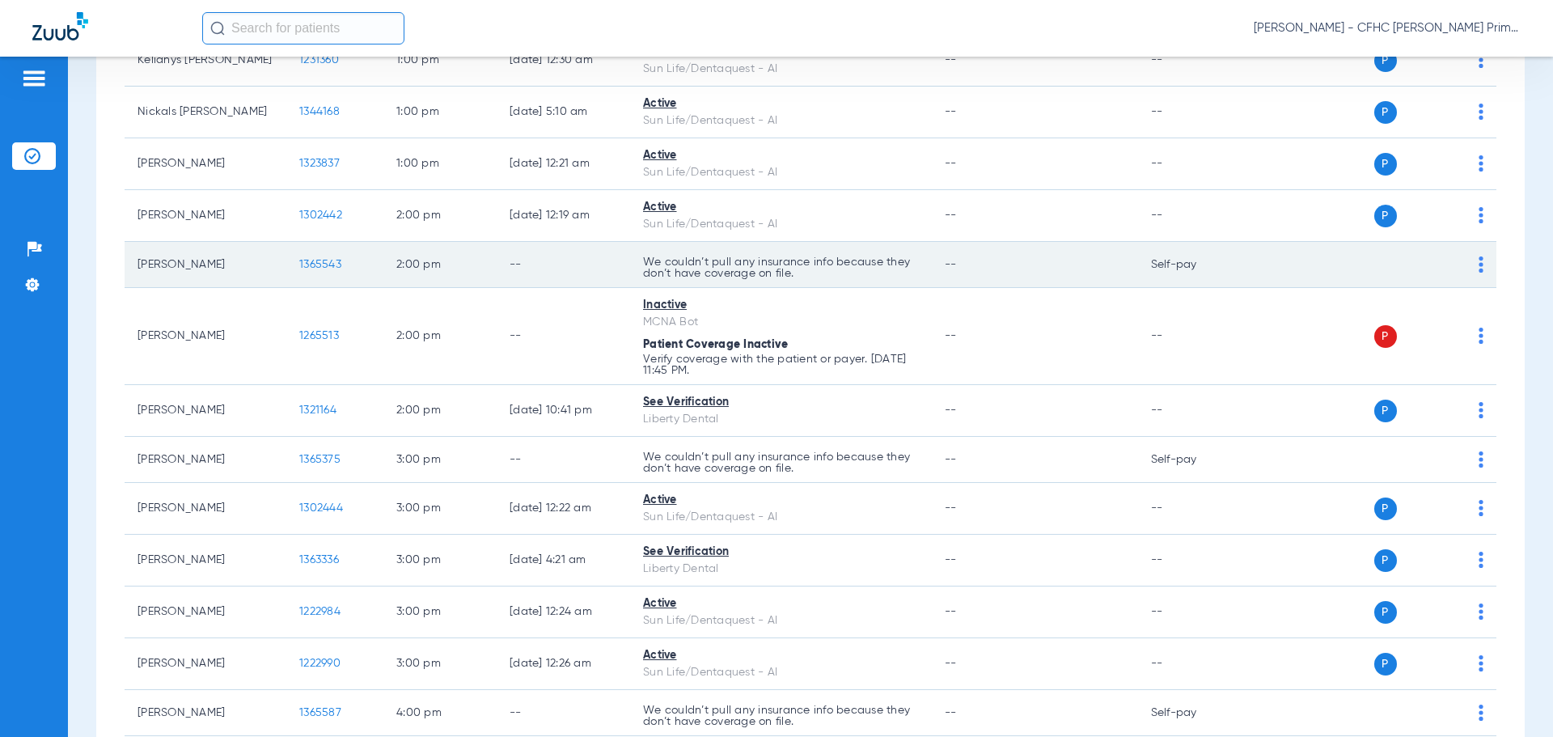
scroll to position [1456, 0]
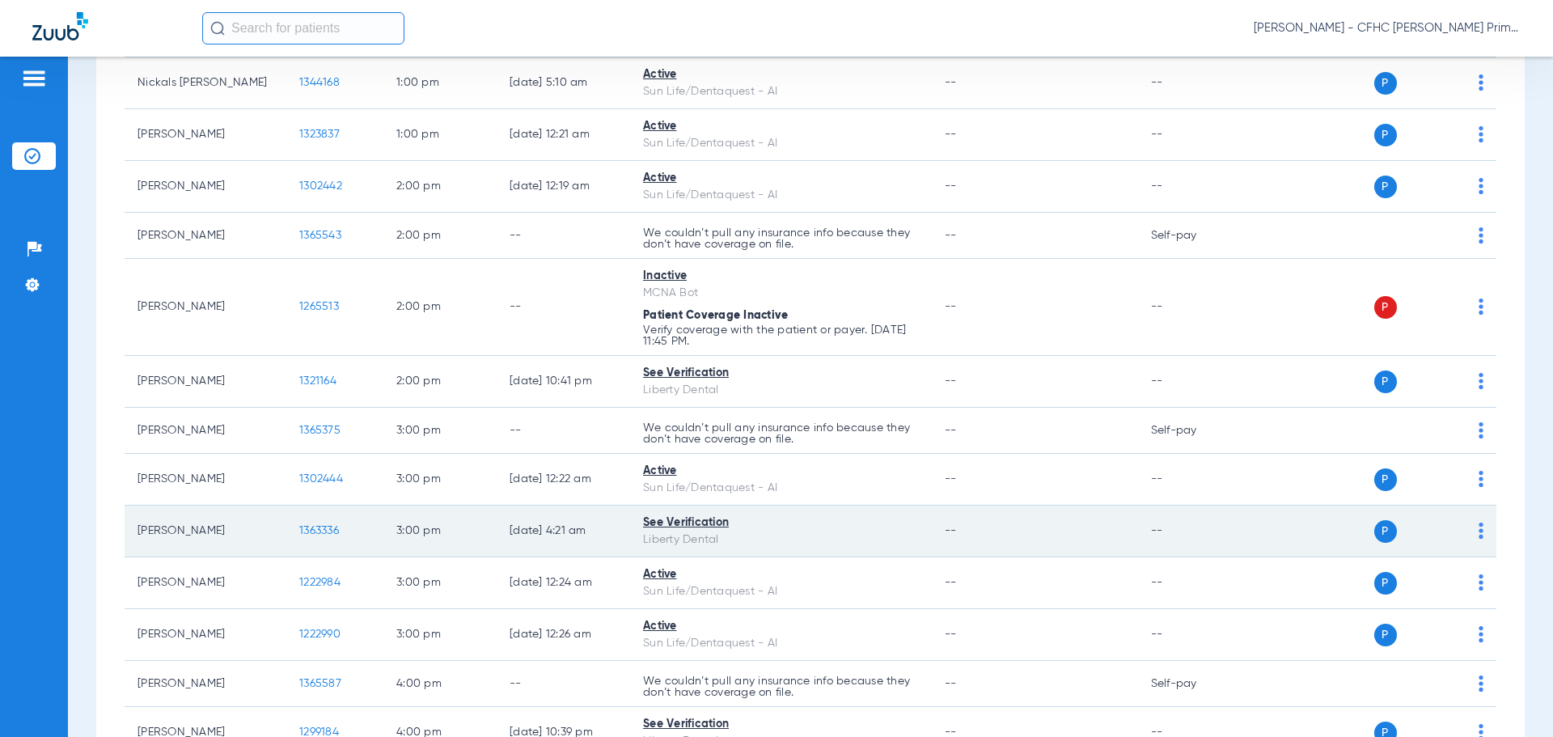
click at [311, 525] on span "1363336" at bounding box center [319, 530] width 40 height 11
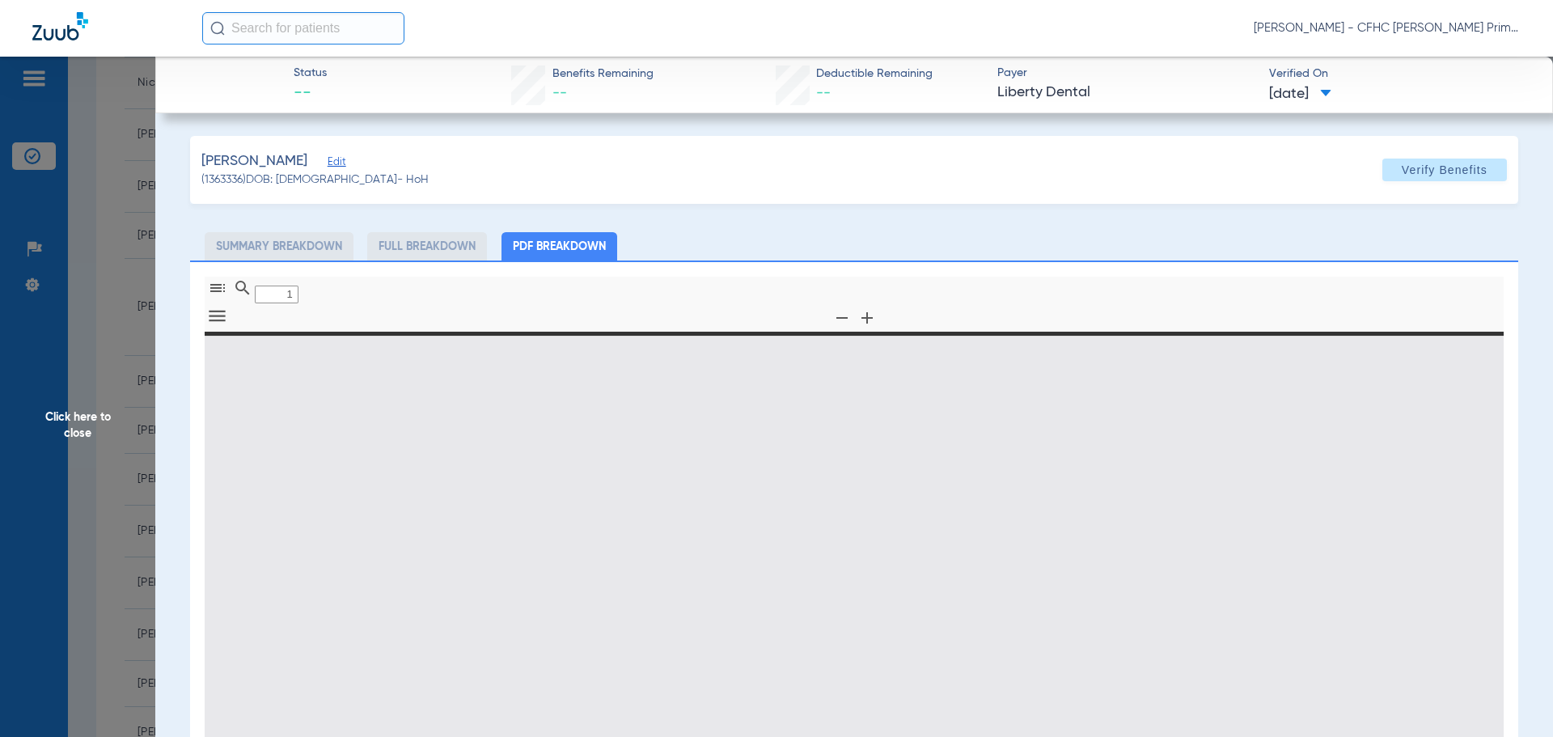
type input "0"
select select "page-width"
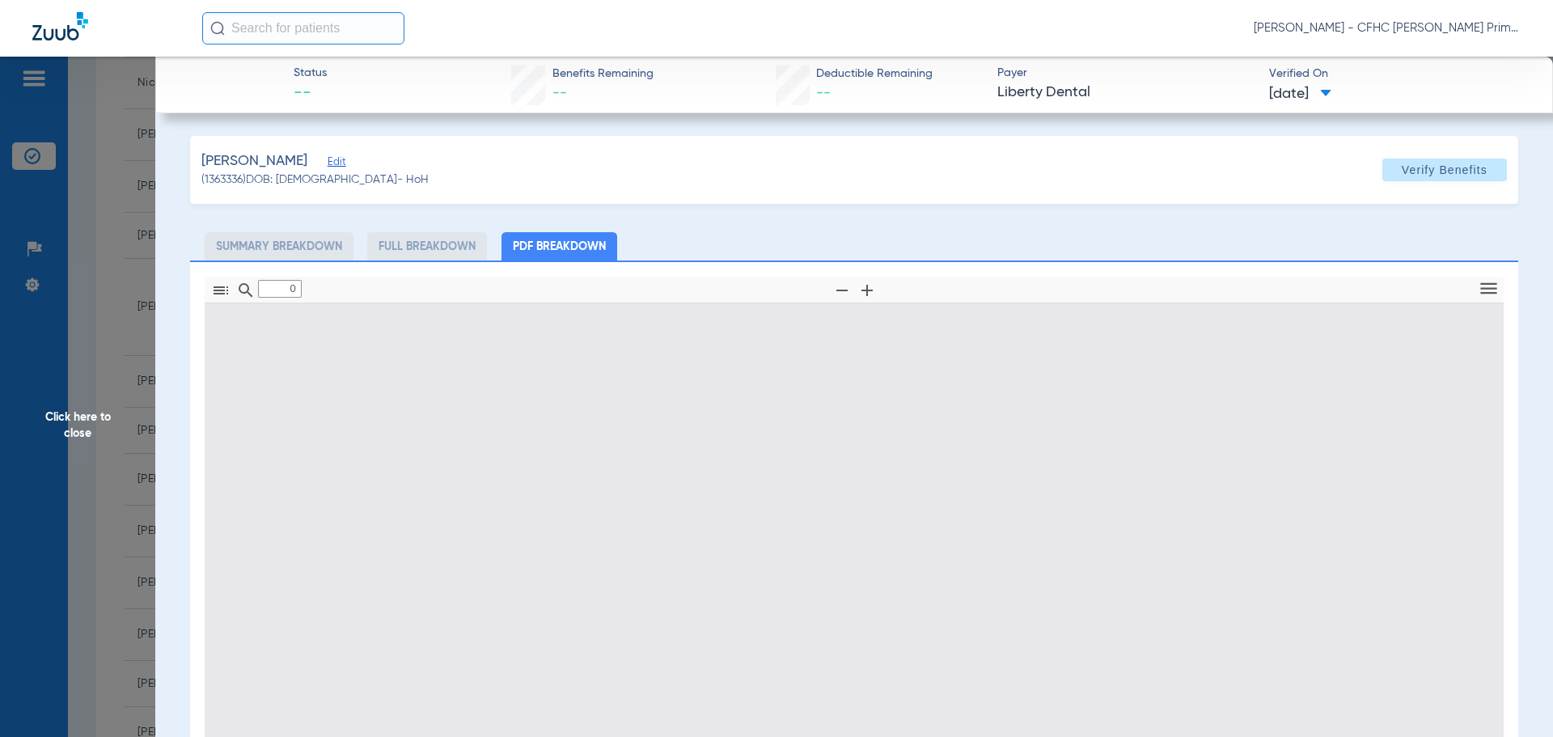
type input "1"
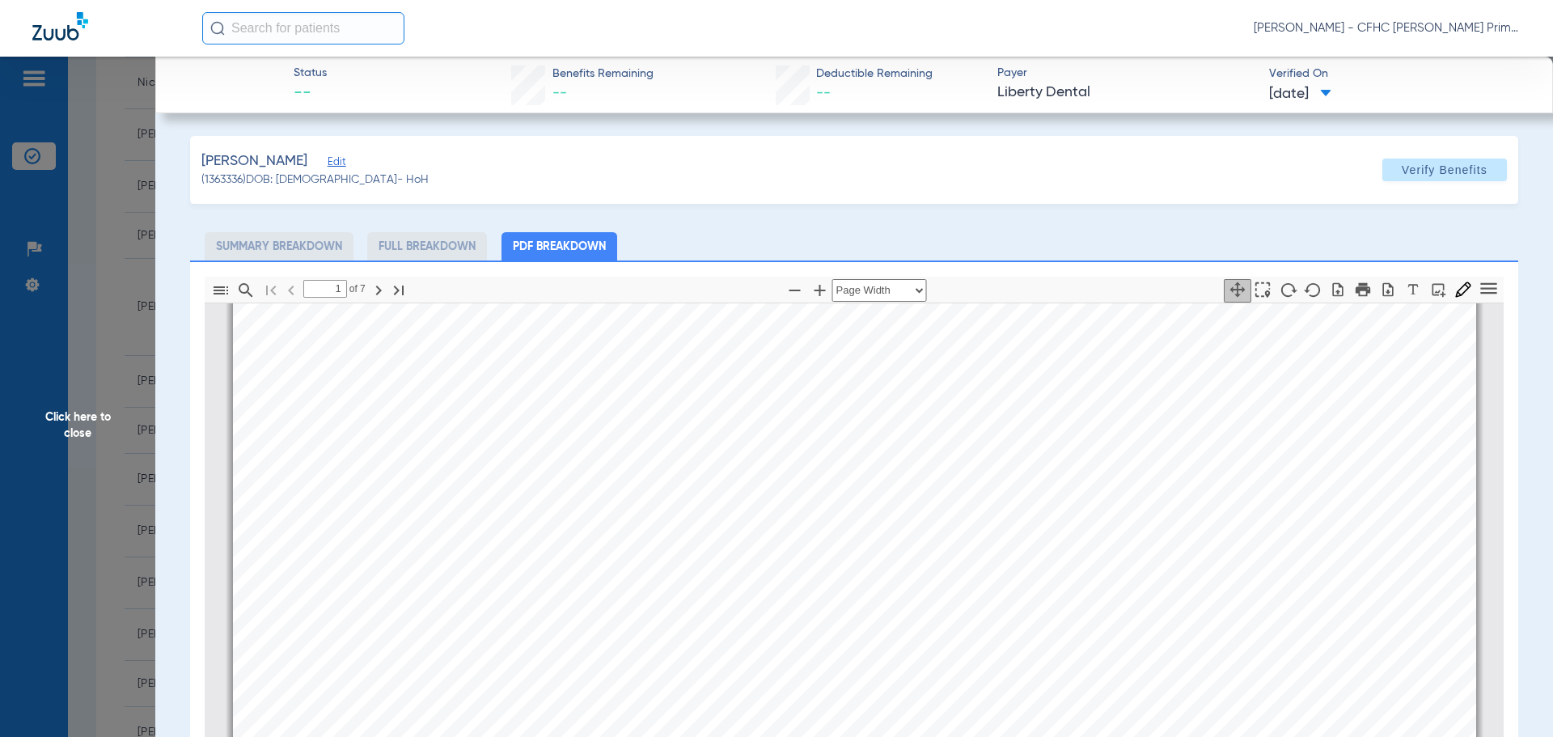
scroll to position [8, 0]
click at [328, 163] on span "Edit" at bounding box center [335, 163] width 15 height 15
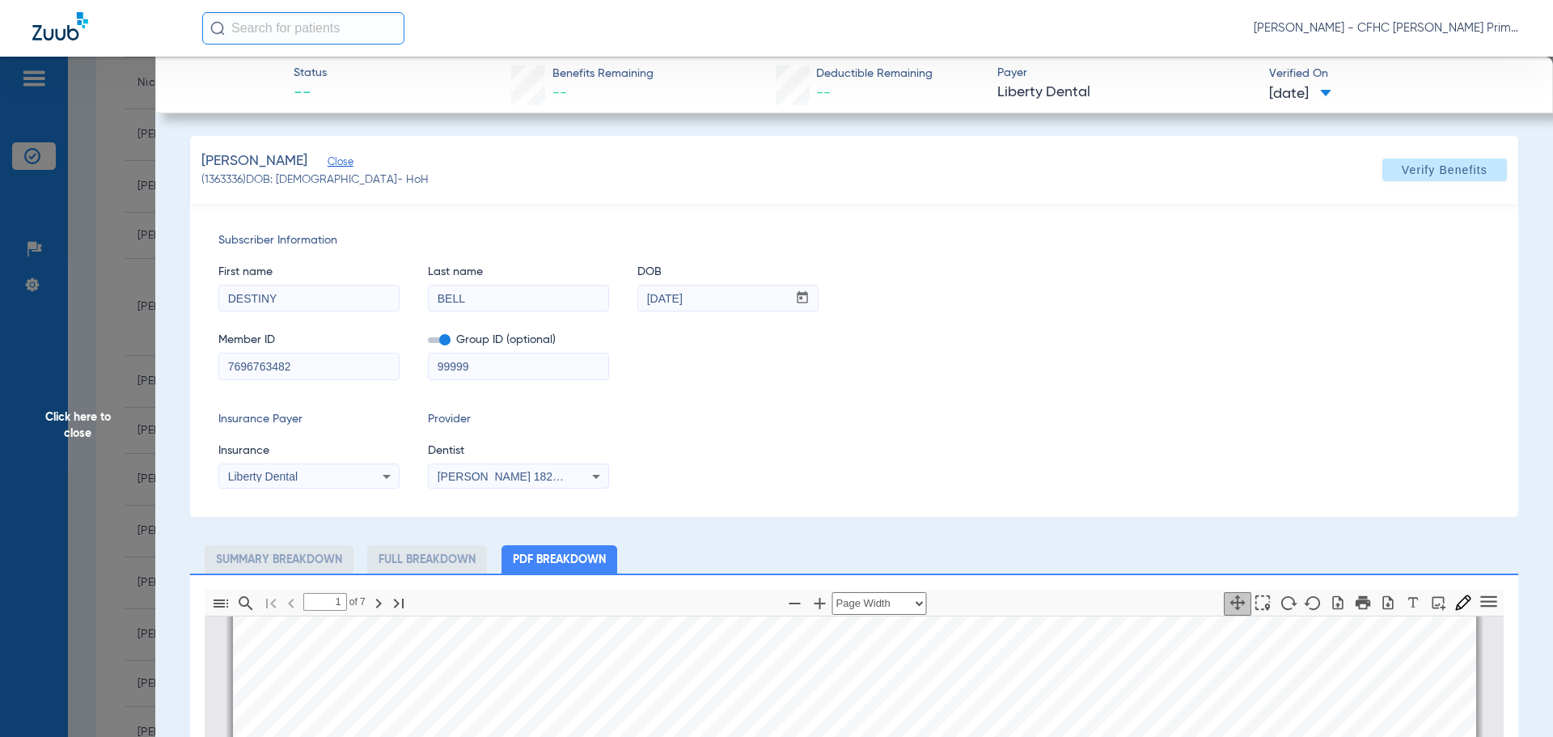
click at [446, 337] on span at bounding box center [439, 340] width 23 height 6
click at [428, 343] on input "checkbox" at bounding box center [428, 343] width 0 height 0
click at [1429, 171] on span "Verify Benefits" at bounding box center [1445, 169] width 86 height 13
click at [89, 421] on span "Click here to close" at bounding box center [77, 425] width 155 height 737
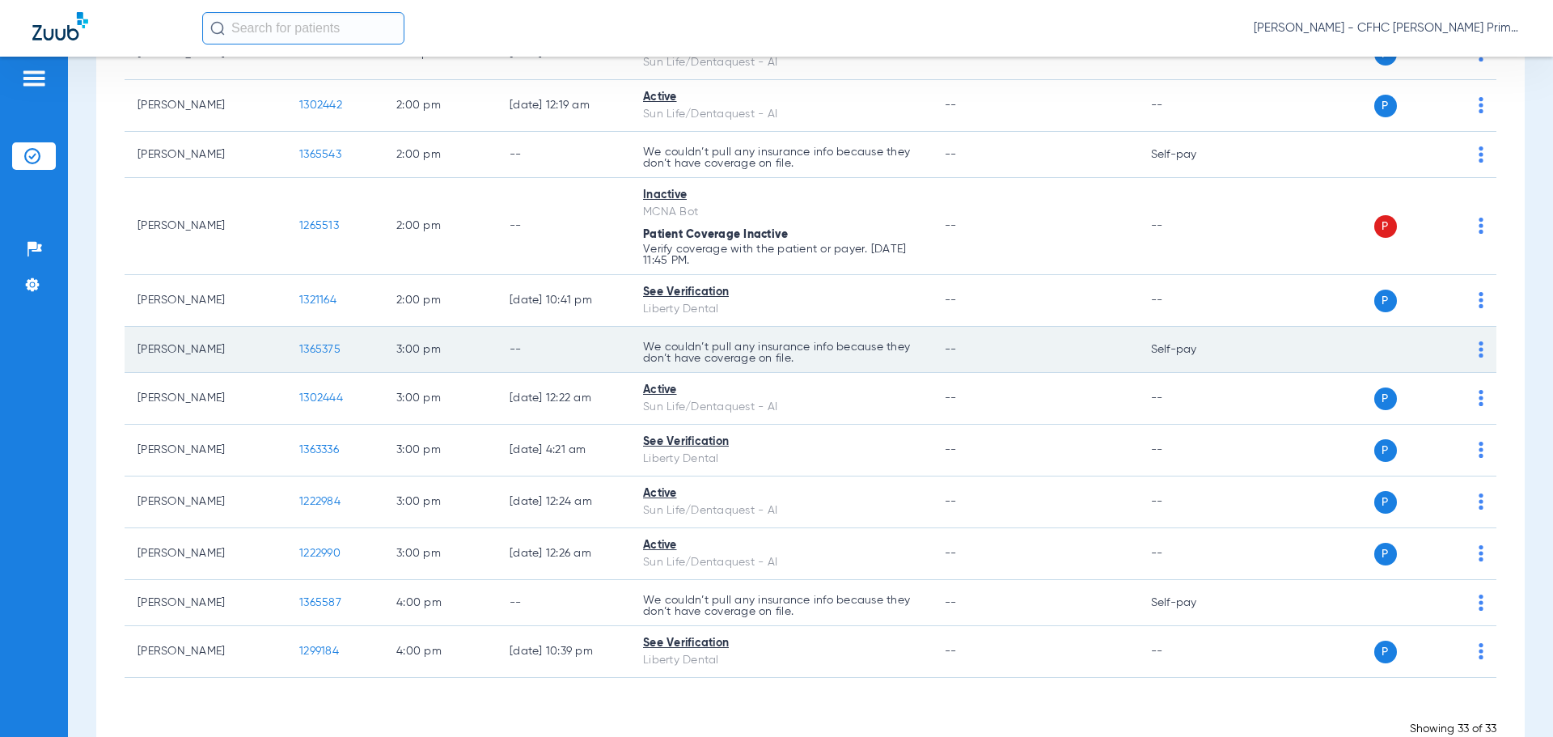
scroll to position [1576, 0]
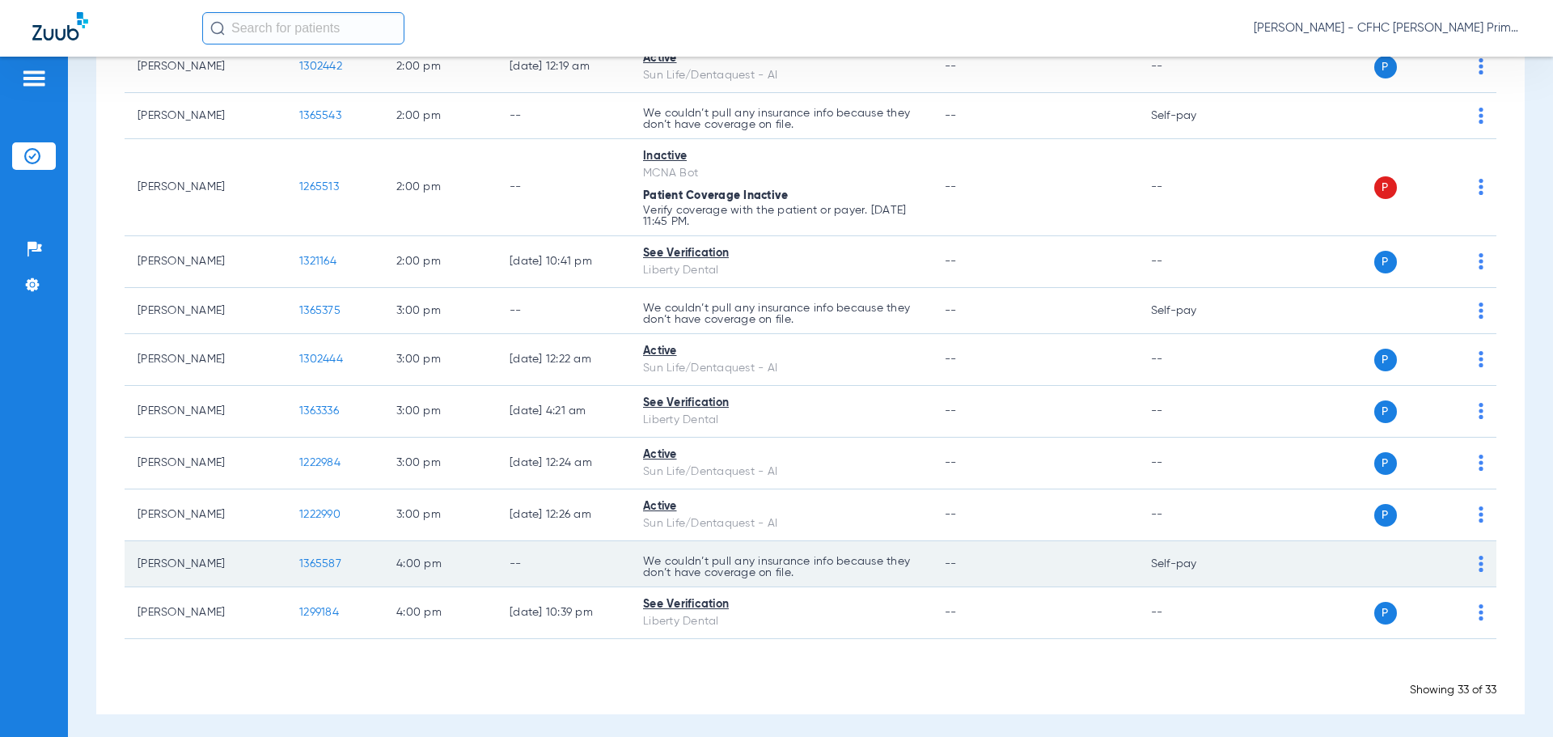
click at [325, 562] on span "1365587" at bounding box center [320, 563] width 42 height 11
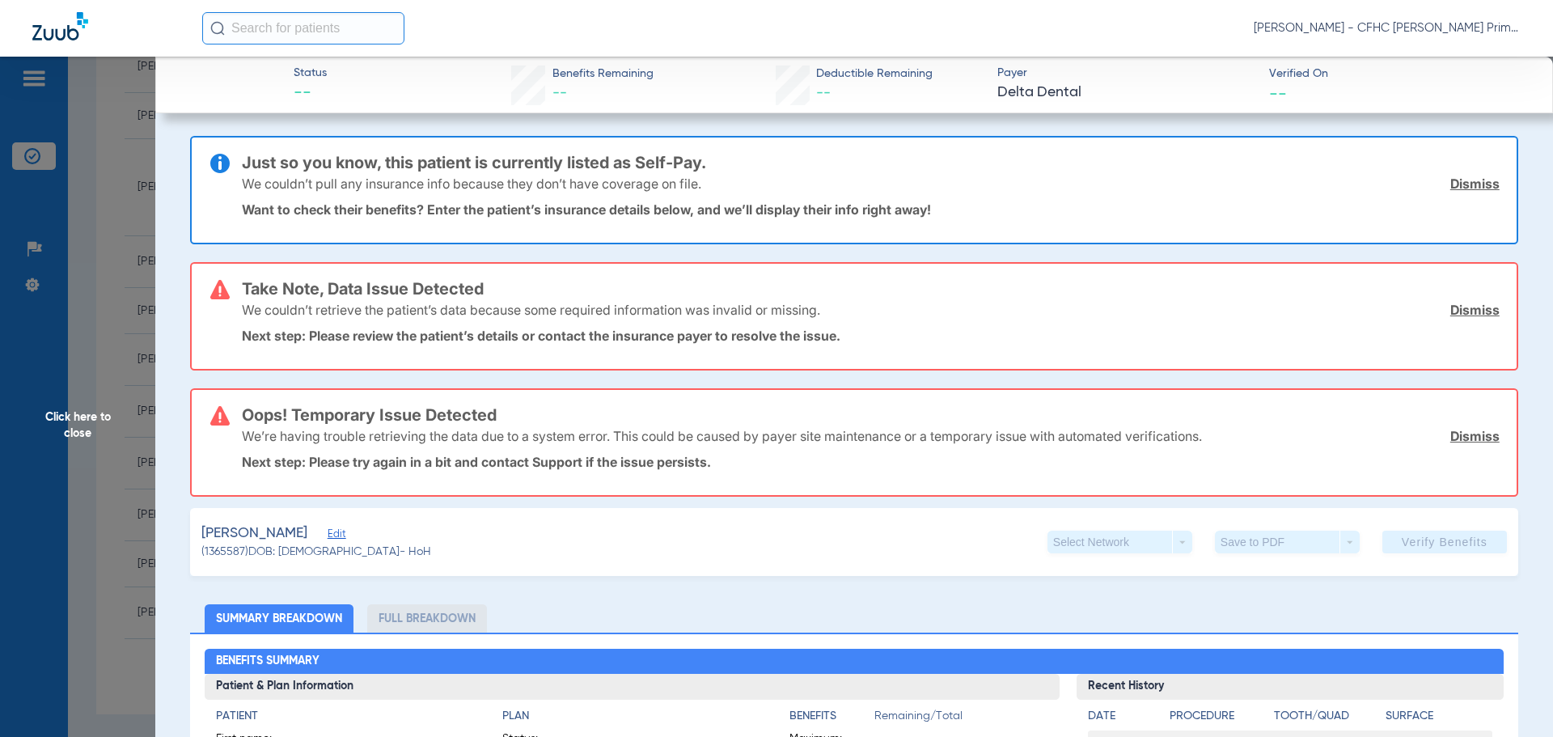
click at [1452, 188] on link "Dismiss" at bounding box center [1474, 184] width 49 height 16
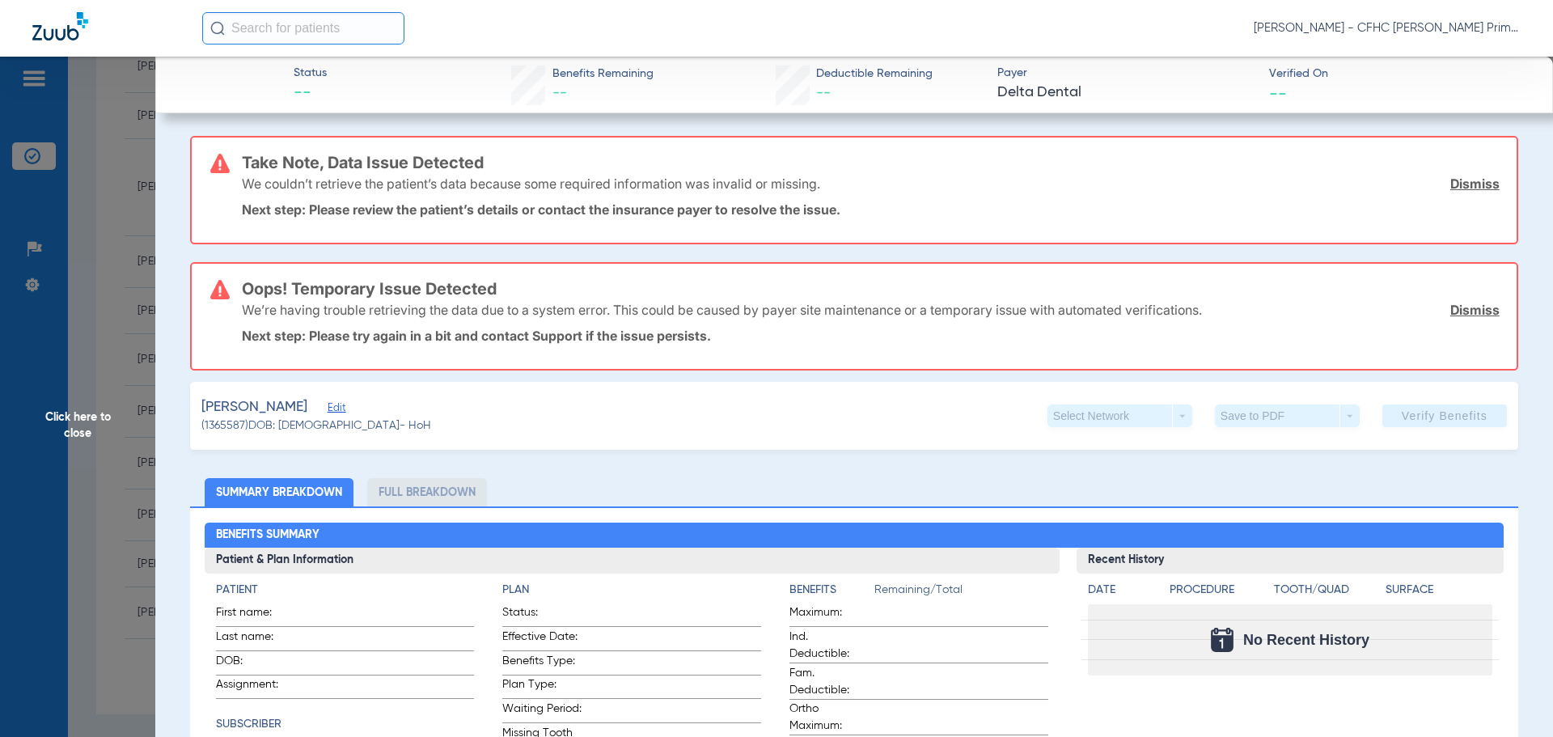
click at [1452, 188] on link "Dismiss" at bounding box center [1474, 184] width 49 height 16
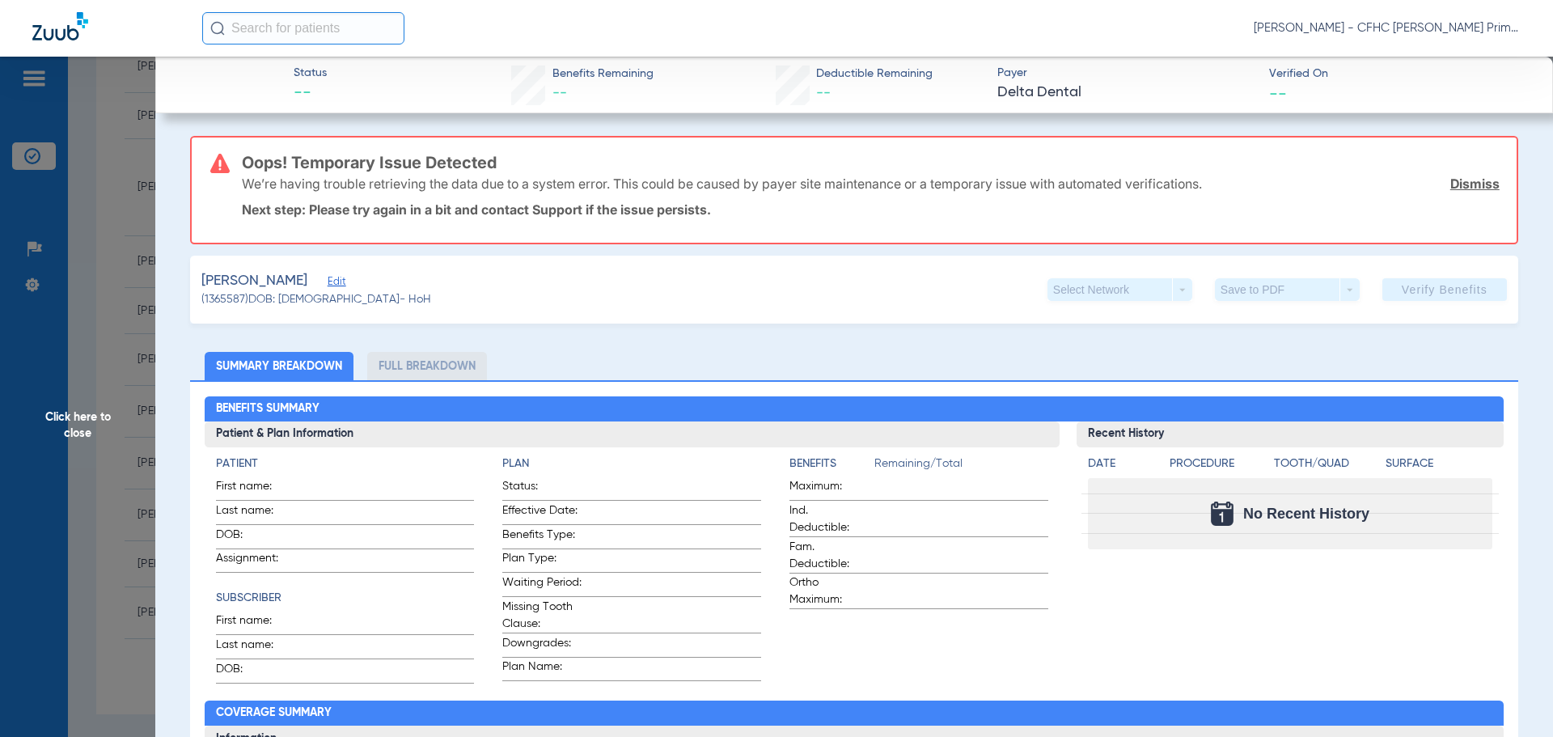
click at [1452, 188] on link "Dismiss" at bounding box center [1474, 184] width 49 height 16
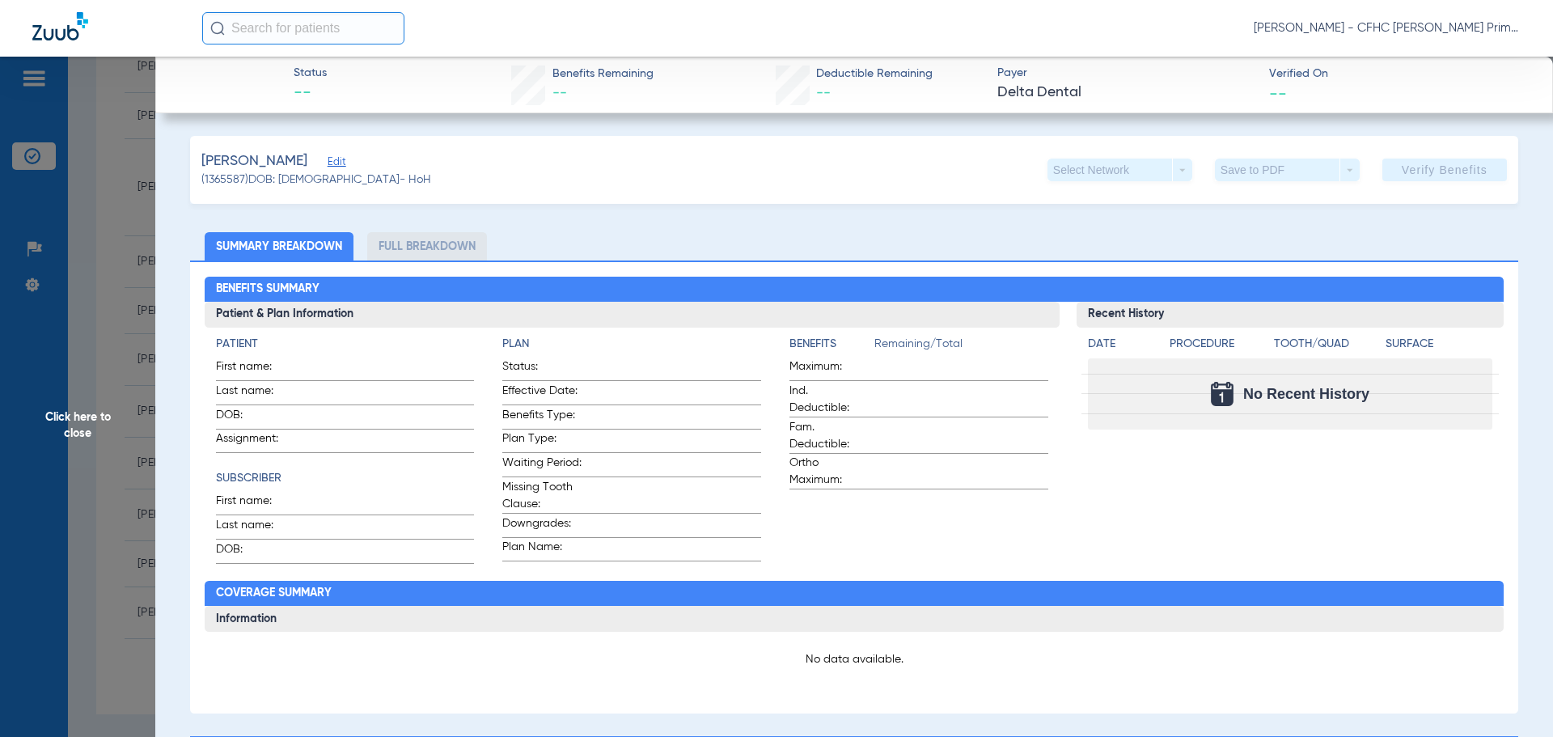
click at [342, 165] on span "Edit" at bounding box center [335, 163] width 15 height 15
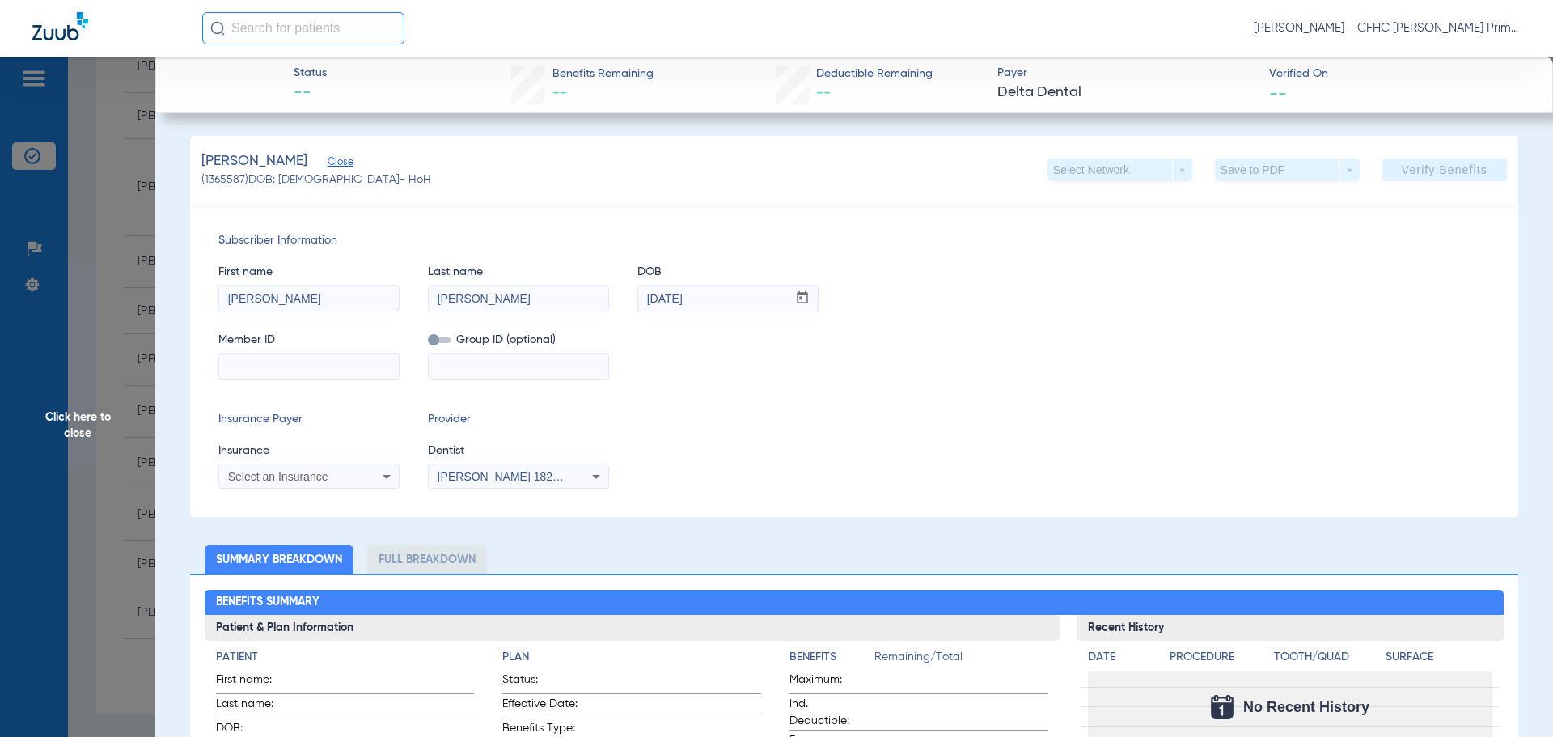
paste input "08086798287"
type input "08086798287"
click at [312, 475] on span "Select an Insurance" at bounding box center [278, 476] width 100 height 13
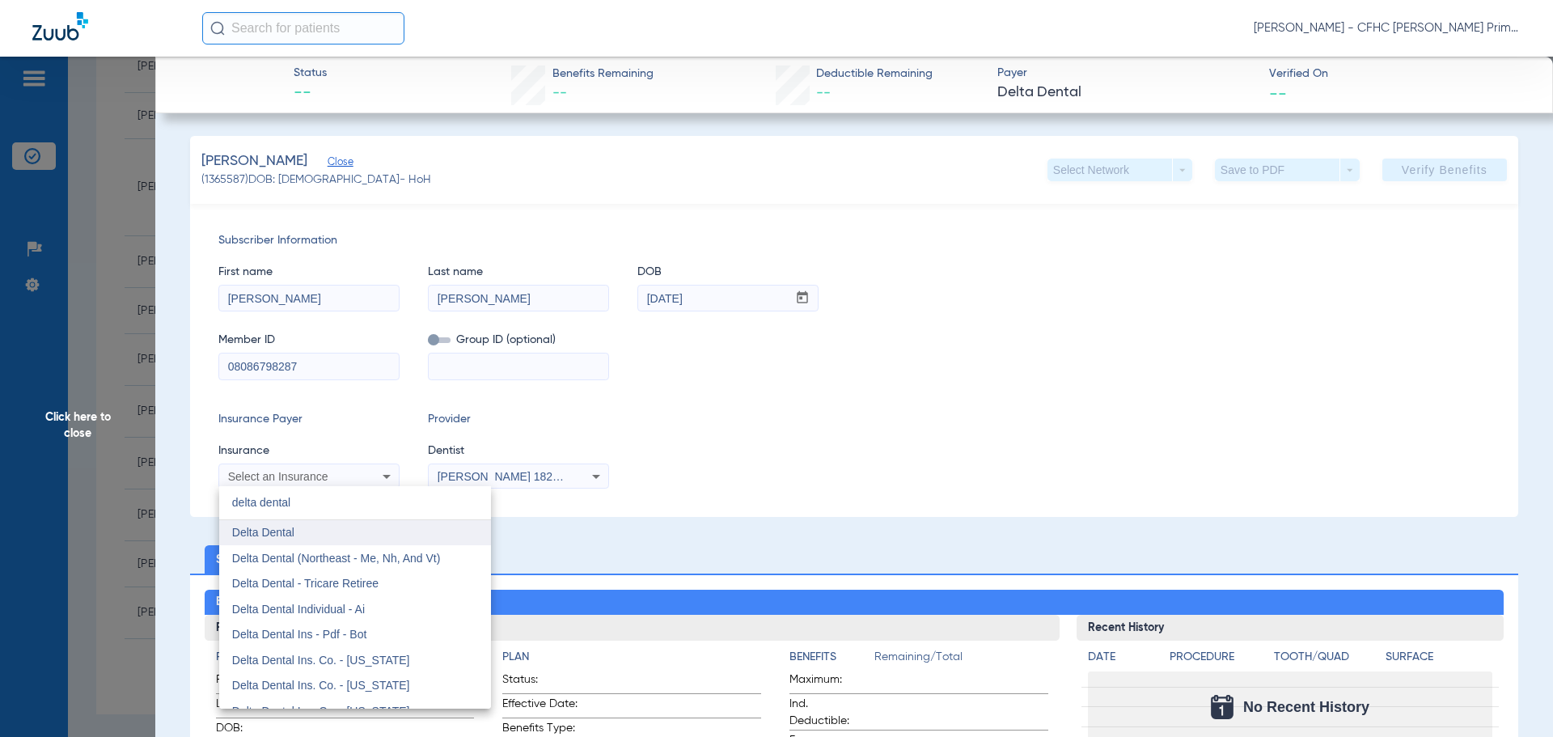
type input "delta dental"
click at [277, 536] on span "Delta Dental" at bounding box center [263, 532] width 62 height 13
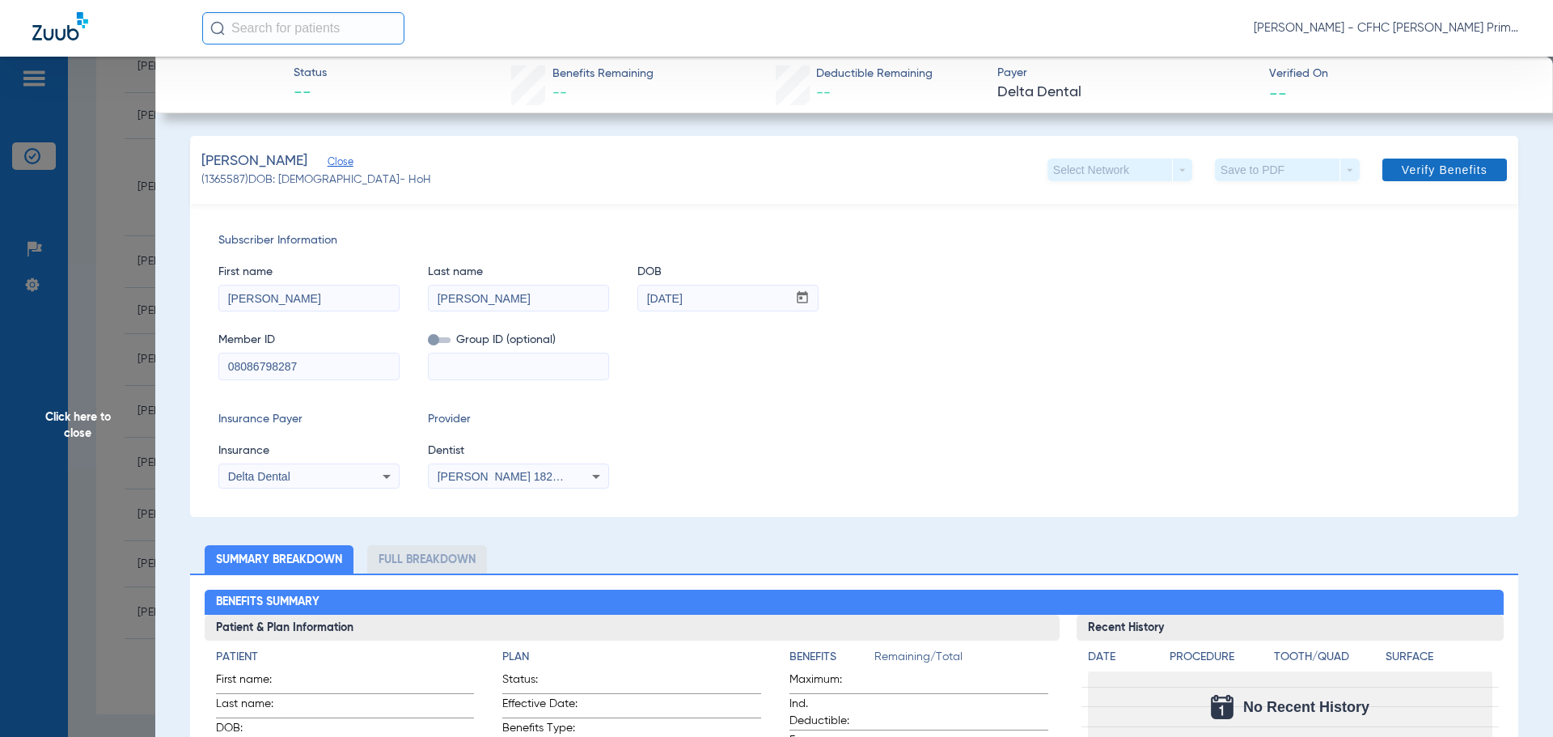
click at [1395, 177] on span at bounding box center [1444, 169] width 125 height 39
